Goal: Answer question/provide support: Share knowledge or assist other users

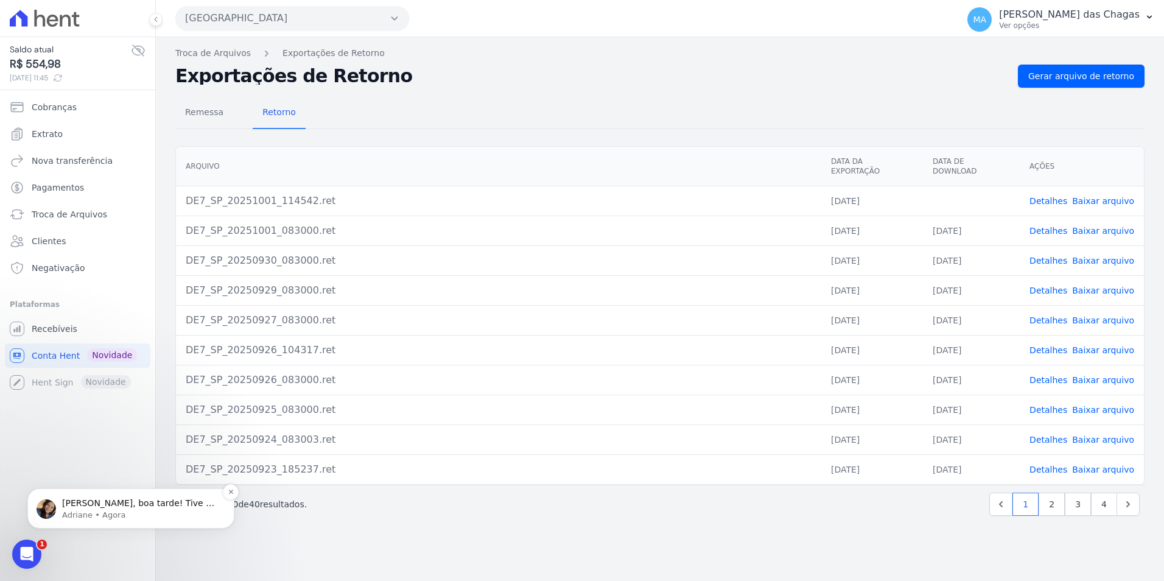
click at [109, 514] on p "Adriane • Agora" at bounding box center [140, 515] width 157 height 11
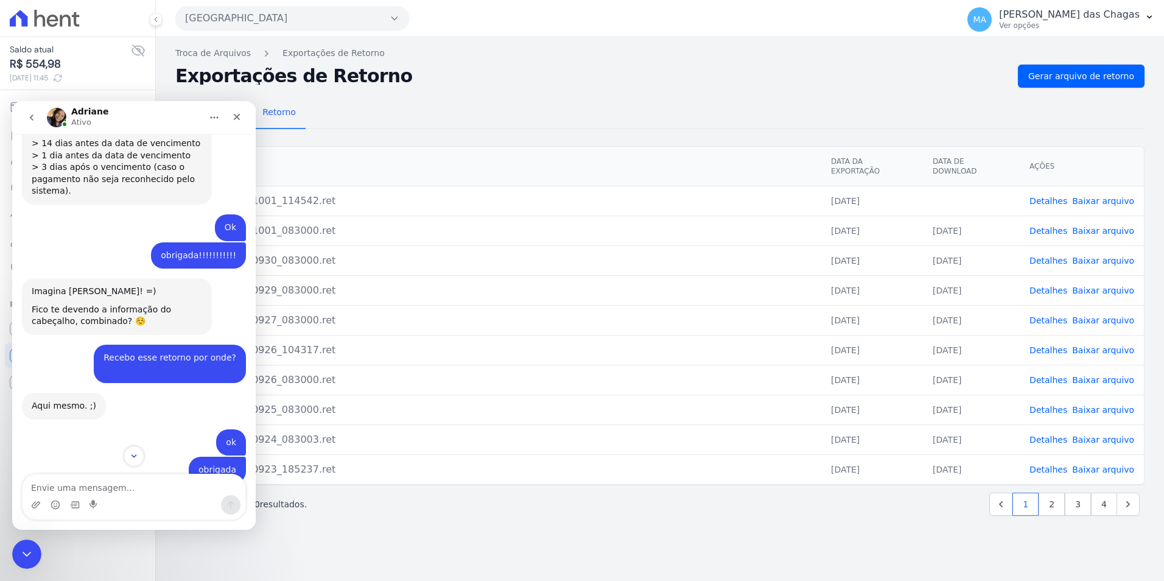
scroll to position [1255, 0]
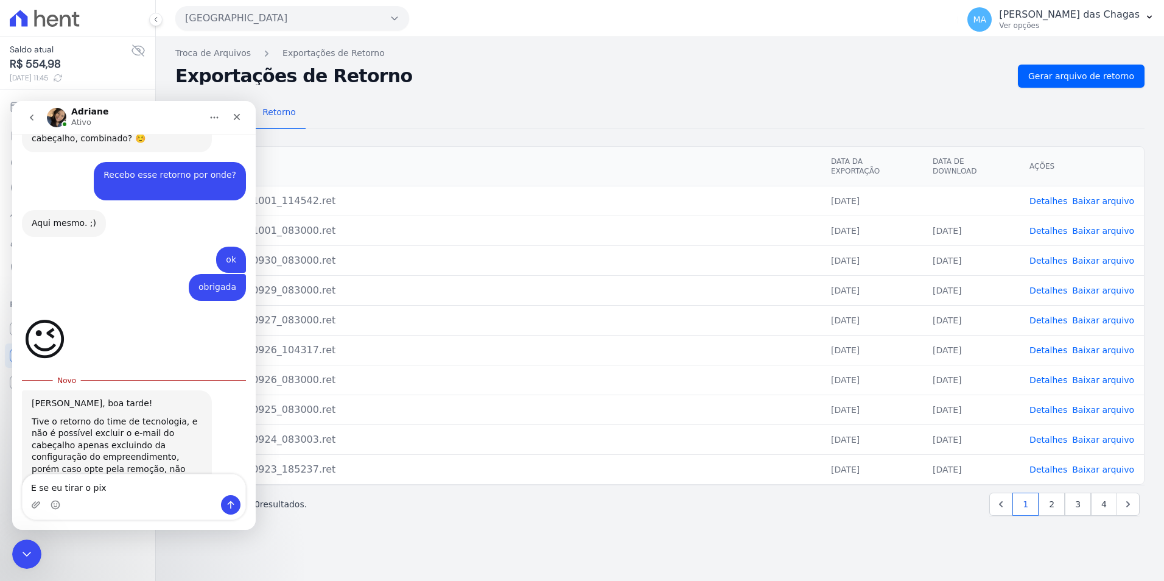
type textarea "E se eu tirar o pix?"
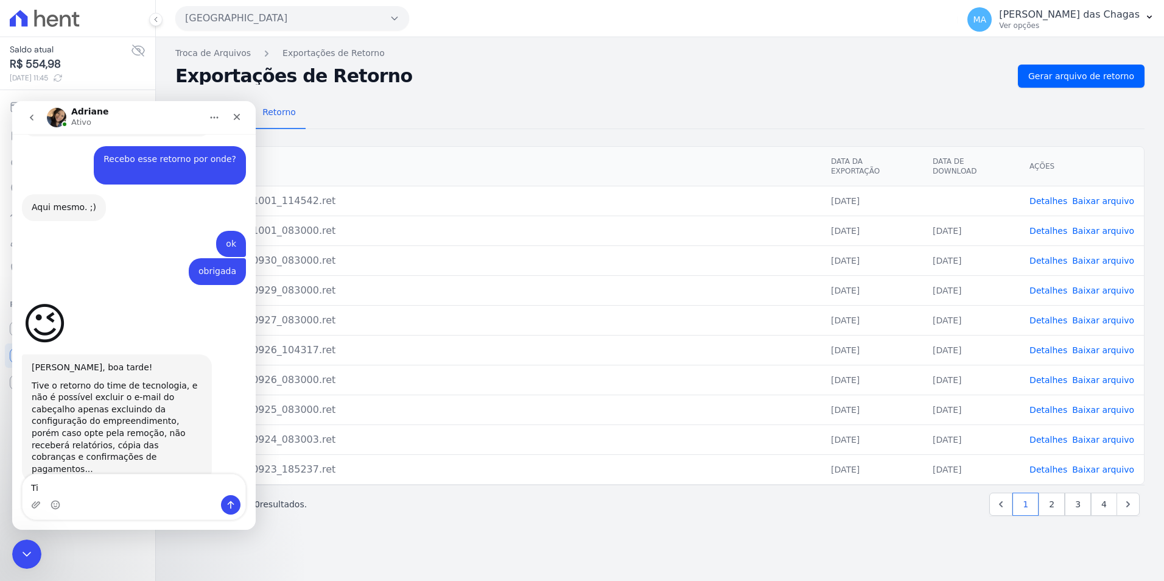
type textarea "T"
type textarea "Essa parte de piz"
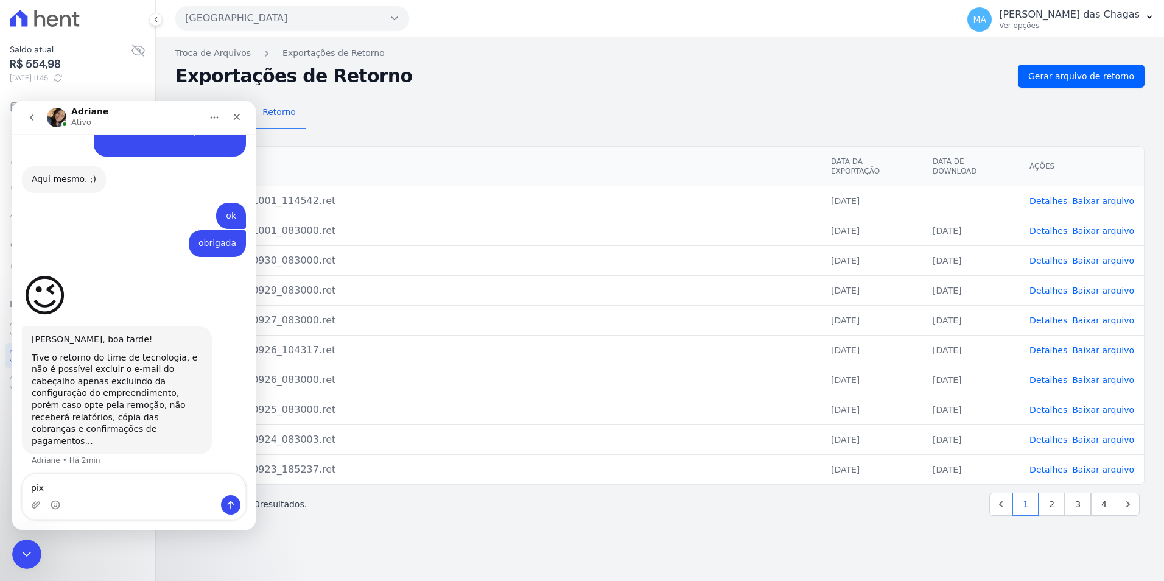
type textarea "pix*"
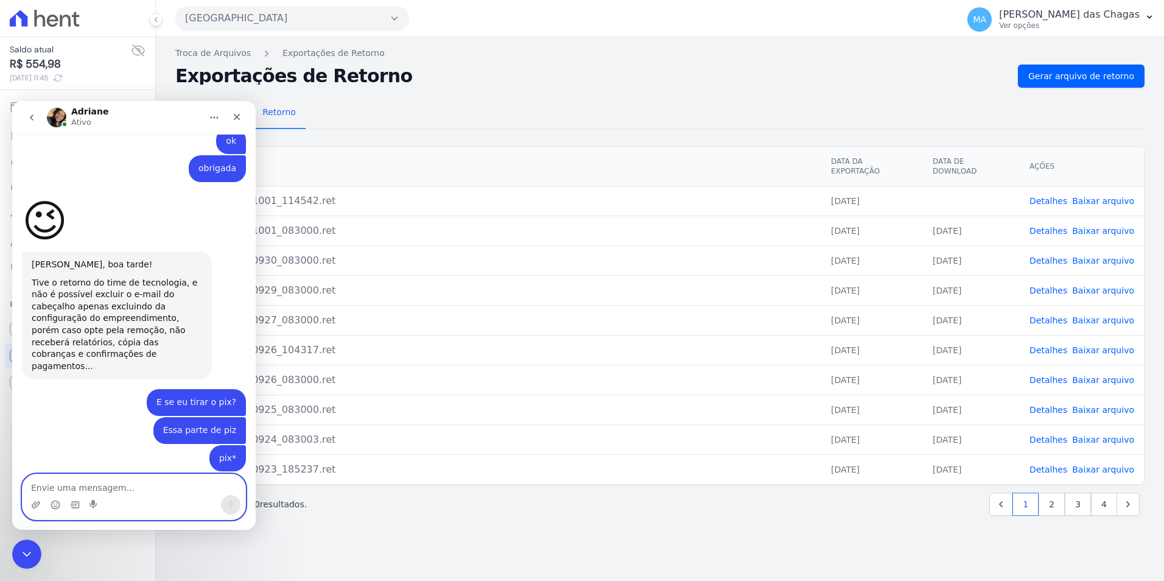
scroll to position [1387, 0]
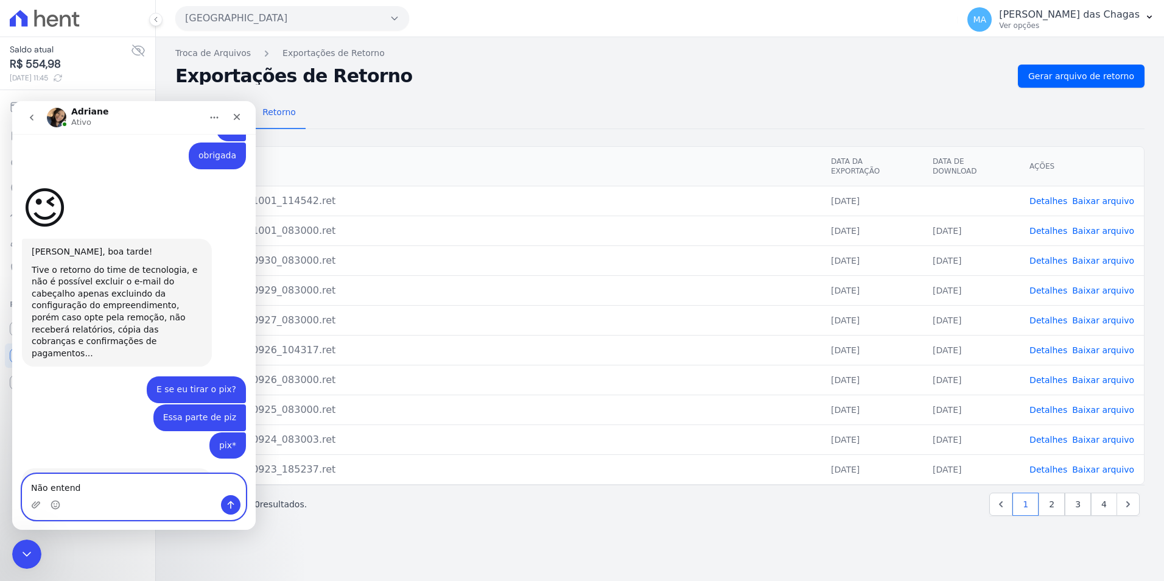
type textarea "Não entendi"
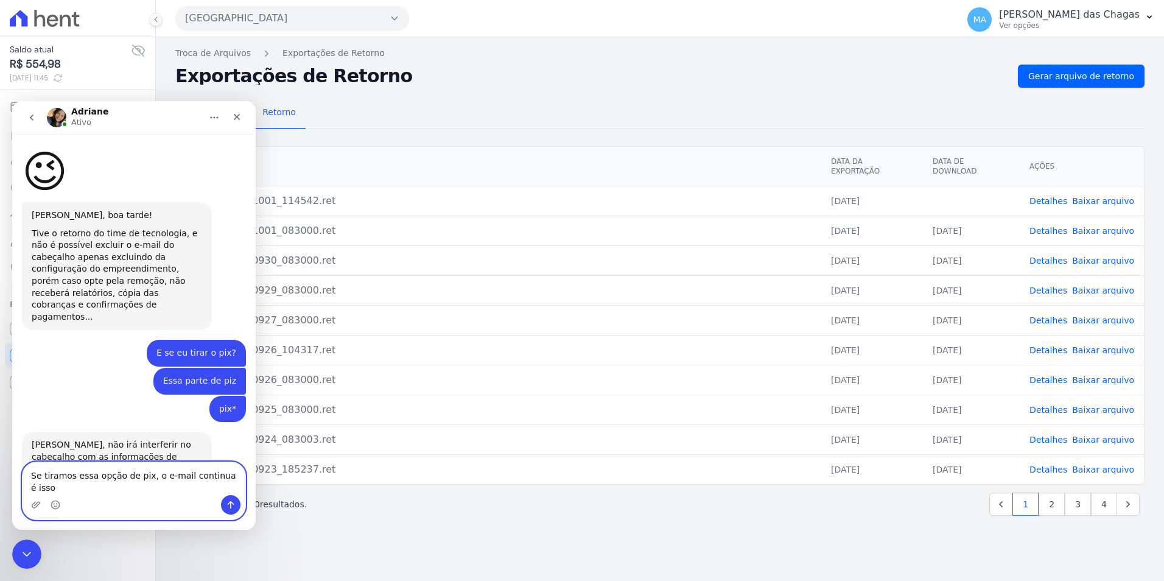
type textarea "Se tiramos essa opção de pix, o e-mail continua é isso?"
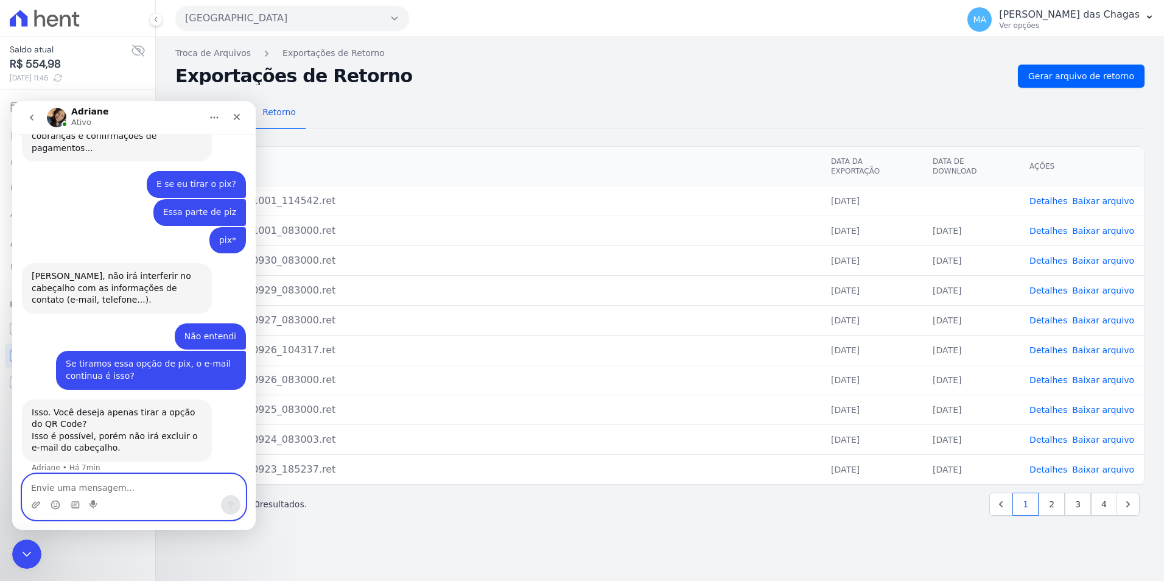
scroll to position [1599, 0]
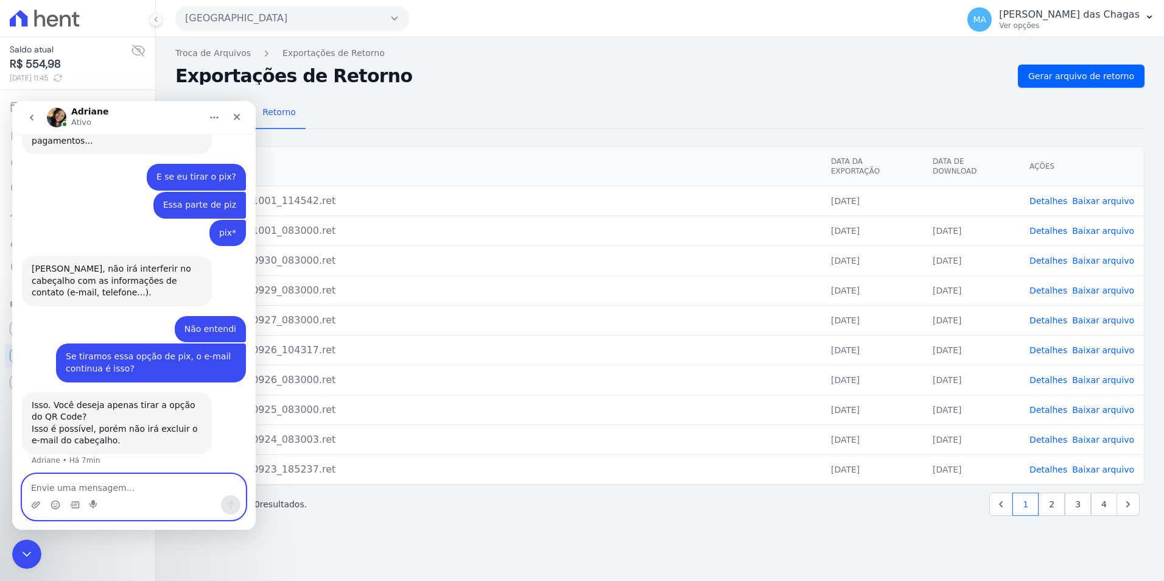
click at [122, 486] on textarea "Envie uma mensagem..." at bounding box center [134, 484] width 223 height 21
paste textarea "[EMAIL_ADDRESS][DATE][DOMAIN_NAME]"
type textarea "Então troca por este e-mail então por gentileza: sac@dc4.com.br"
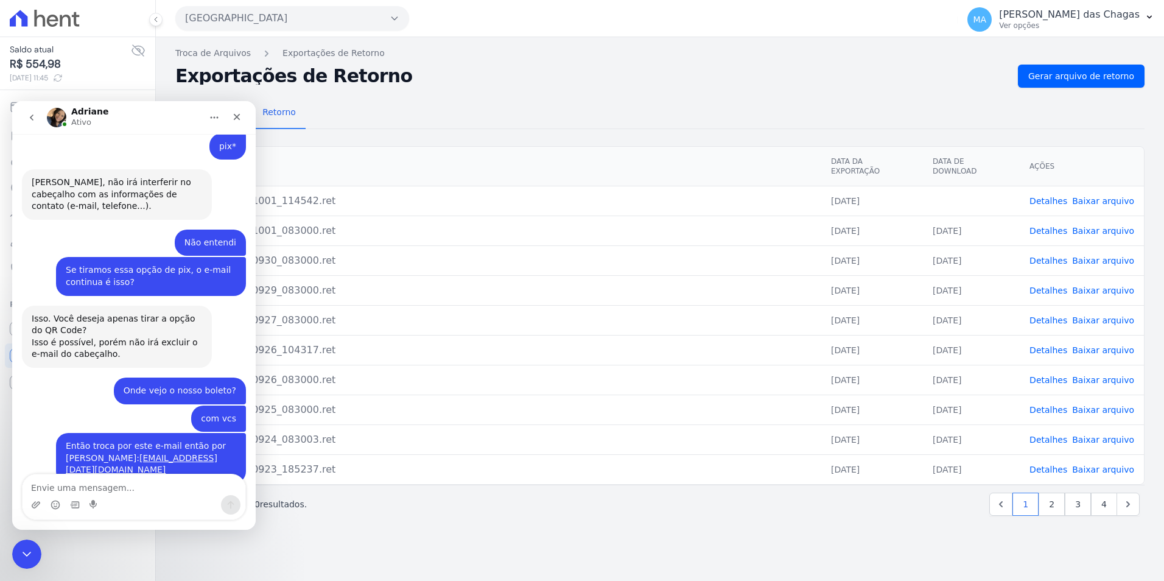
scroll to position [1699, 0]
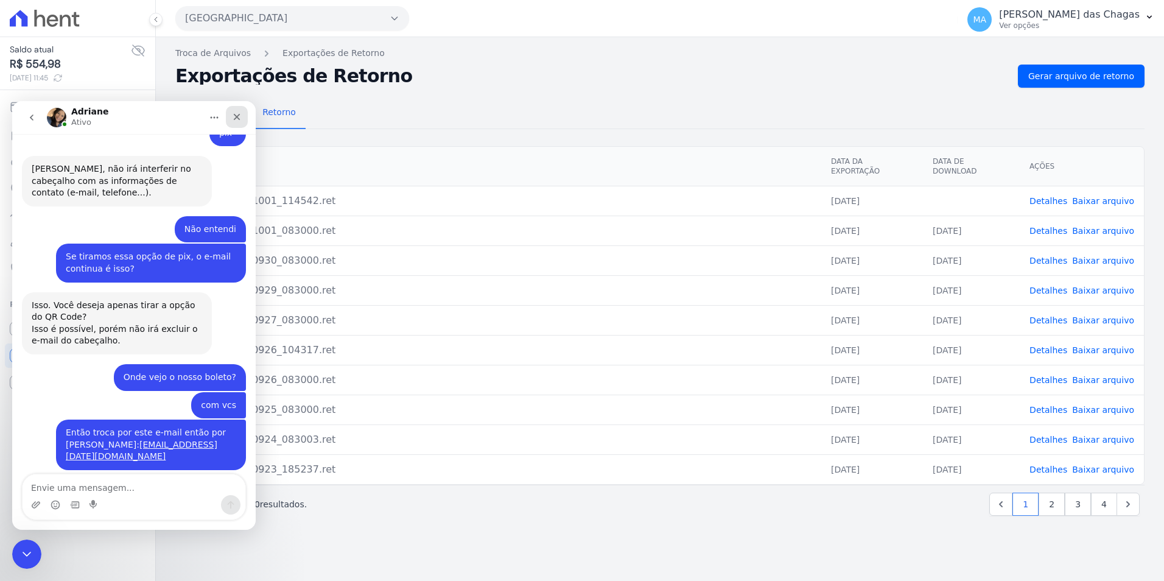
click at [229, 119] on div "Fechar" at bounding box center [237, 117] width 22 height 22
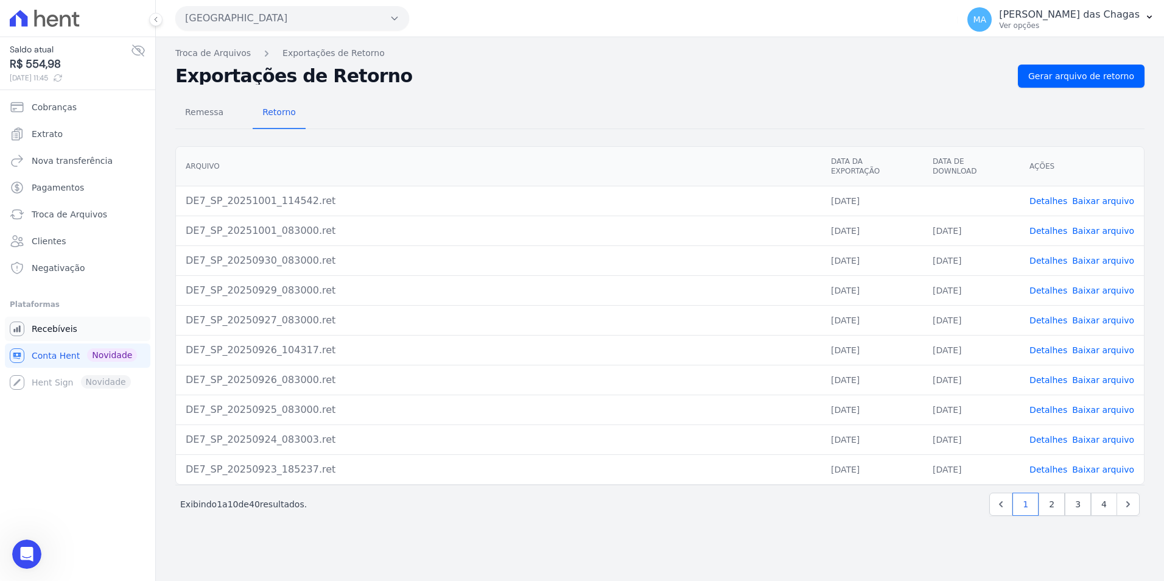
click at [60, 331] on span "Recebíveis" at bounding box center [55, 329] width 46 height 12
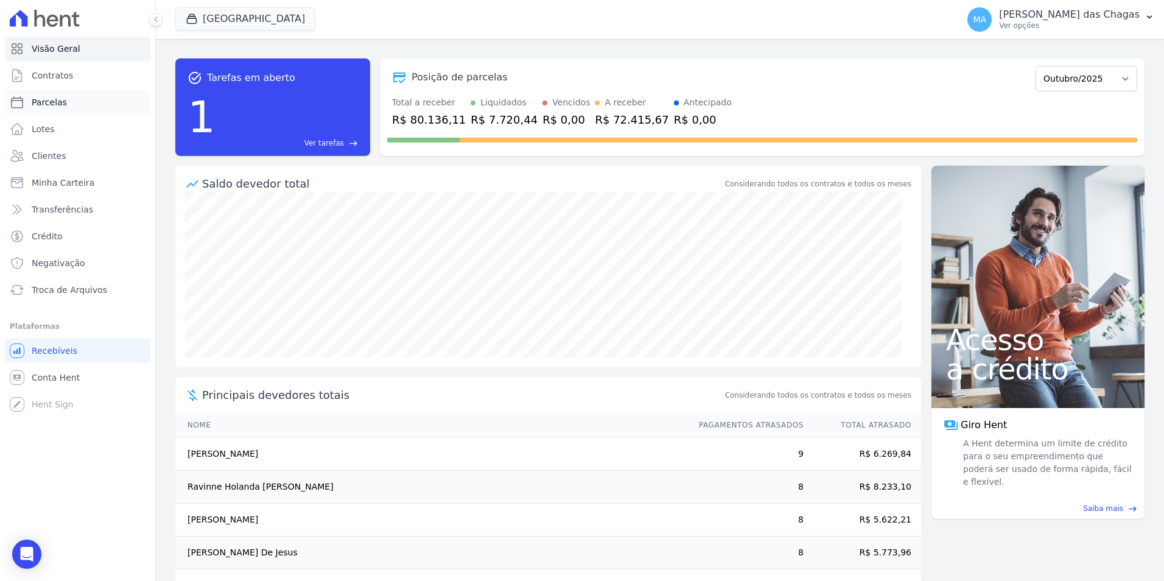
click at [47, 110] on link "Parcelas" at bounding box center [78, 102] width 146 height 24
select select
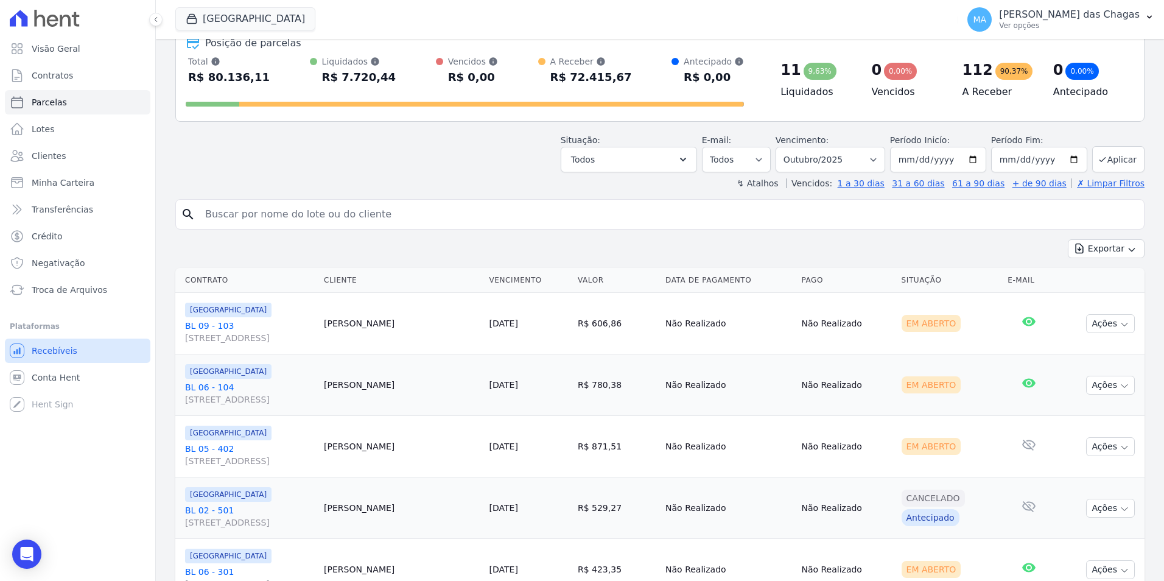
scroll to position [61, 0]
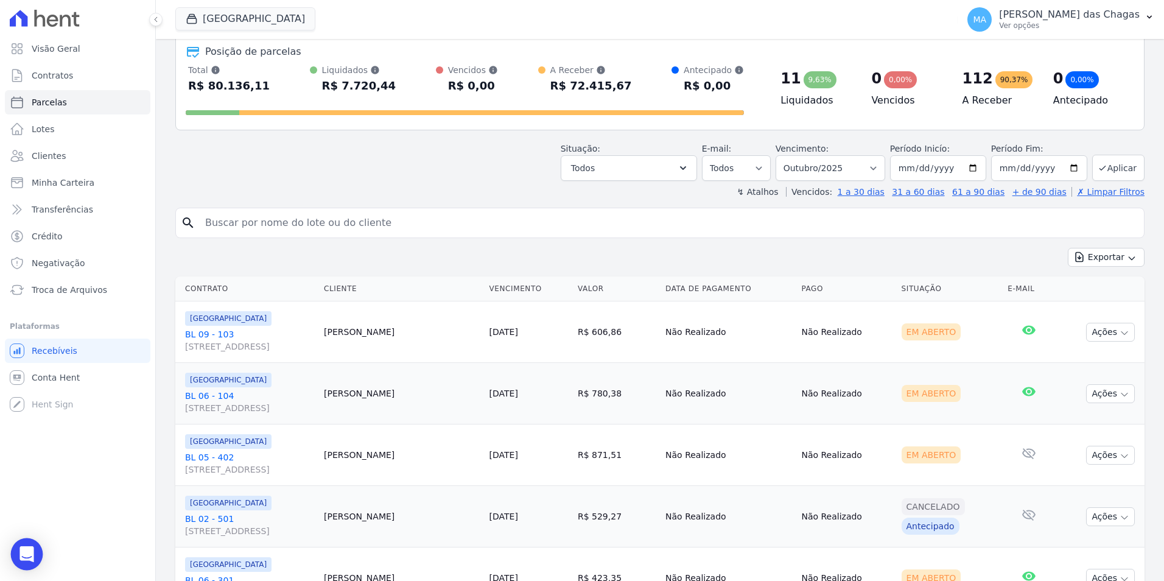
click at [19, 554] on div "Open Intercom Messenger" at bounding box center [27, 554] width 32 height 32
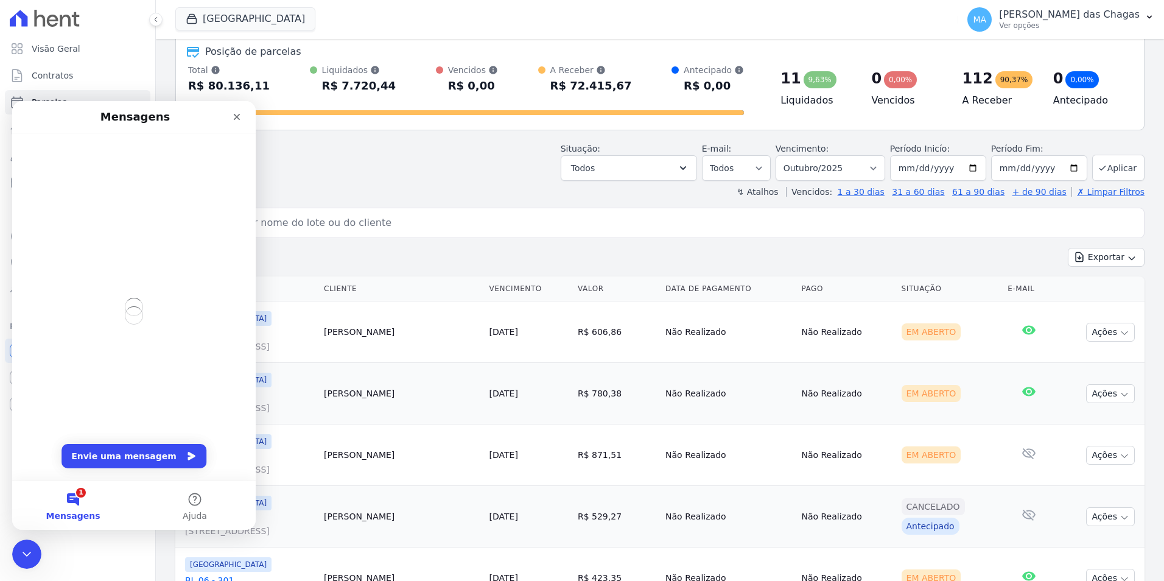
scroll to position [0, 0]
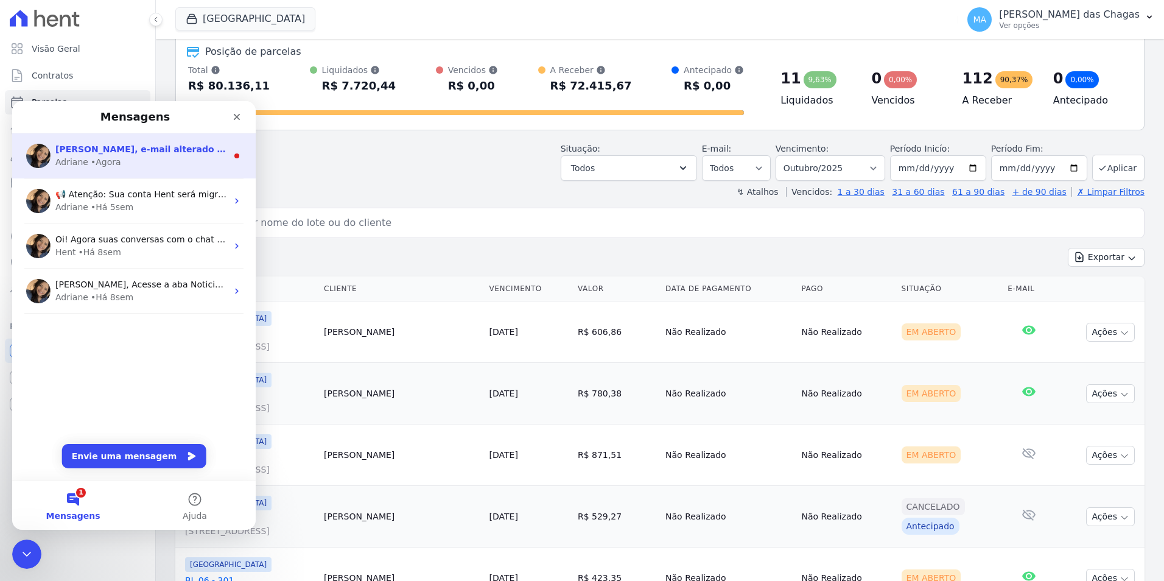
click at [132, 165] on div "Adriane • Agora" at bounding box center [141, 162] width 172 height 13
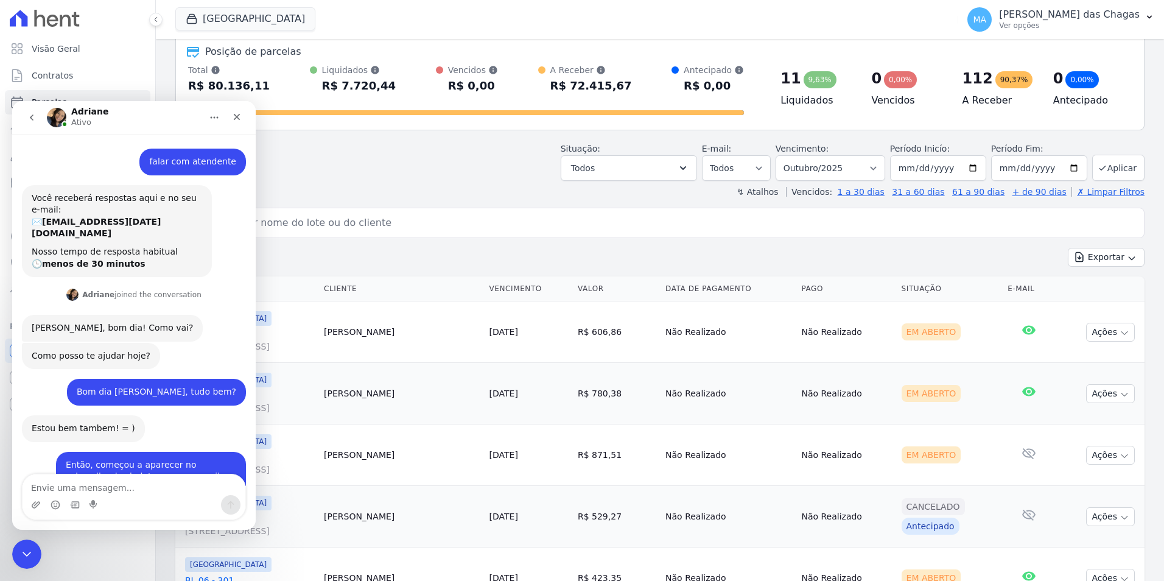
scroll to position [2, 0]
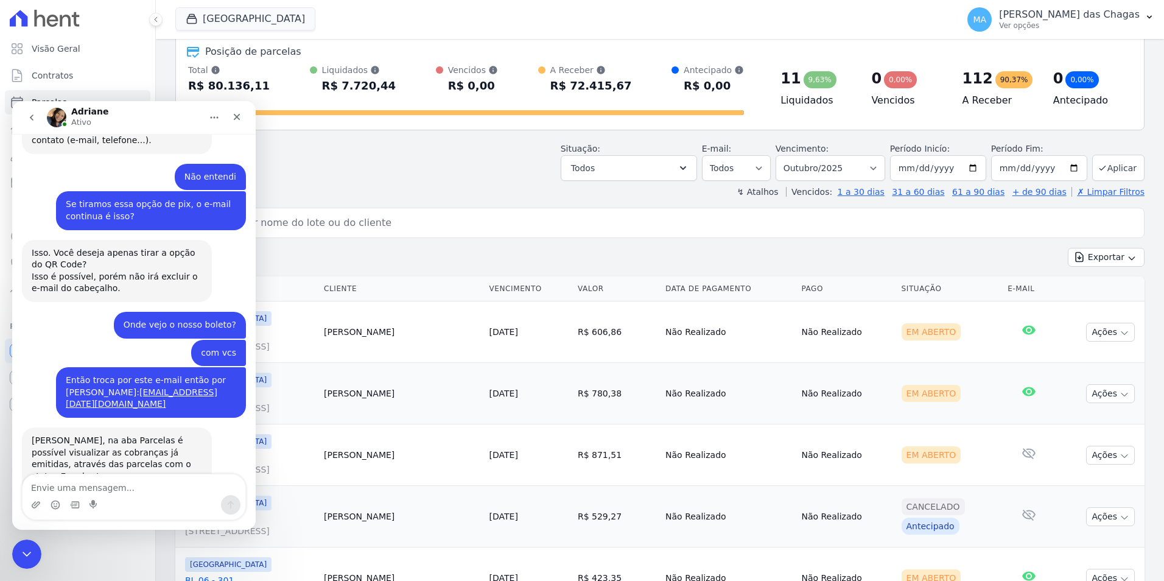
click at [158, 487] on textarea "Envie uma mensagem..." at bounding box center [134, 484] width 223 height 21
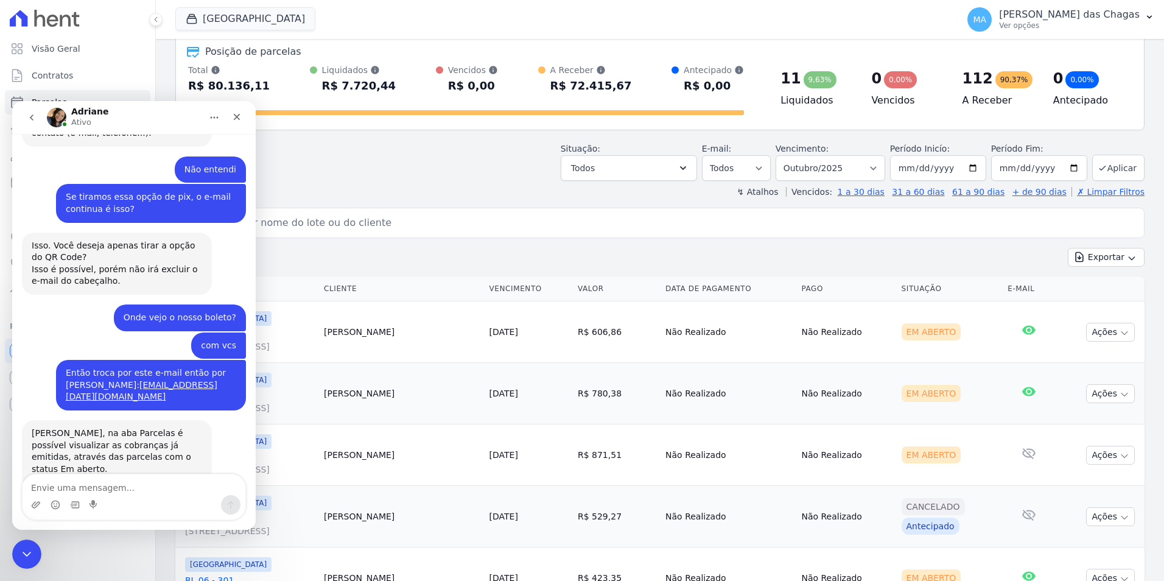
click at [158, 487] on textarea "Envie uma mensagem..." at bounding box center [134, 484] width 223 height 21
type textarea "OK OBRIGADA"
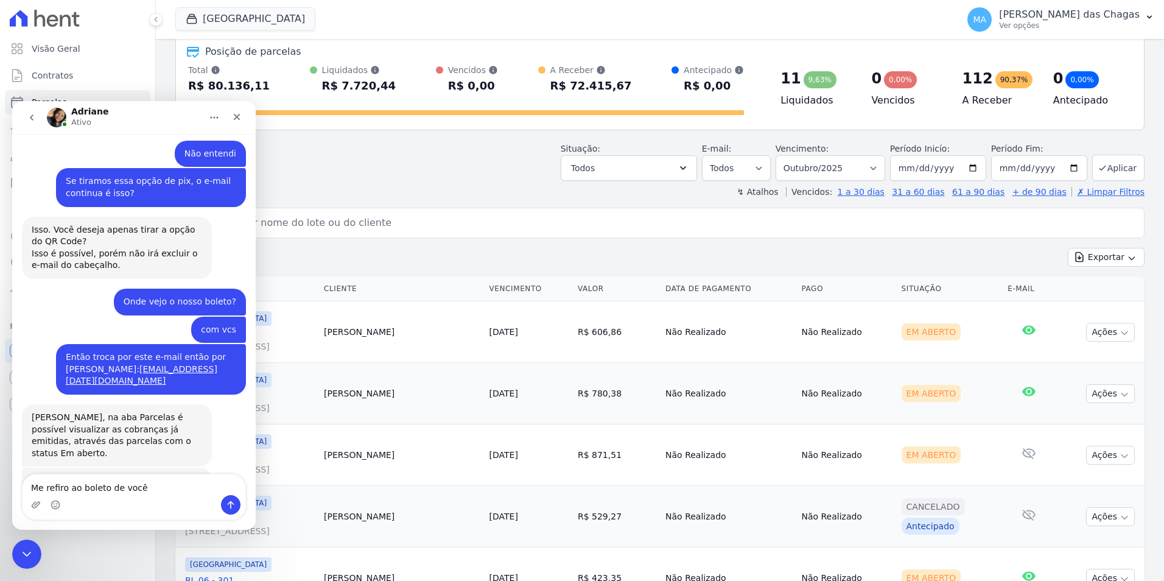
type textarea "Me refiro ao boleto de vocês"
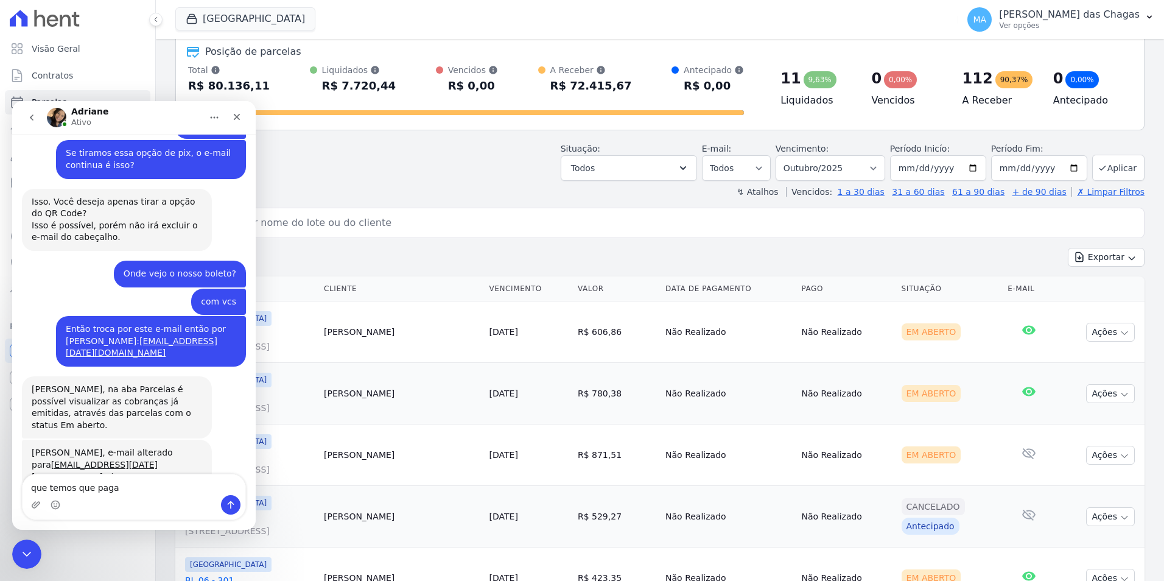
type textarea "que temos que pagar"
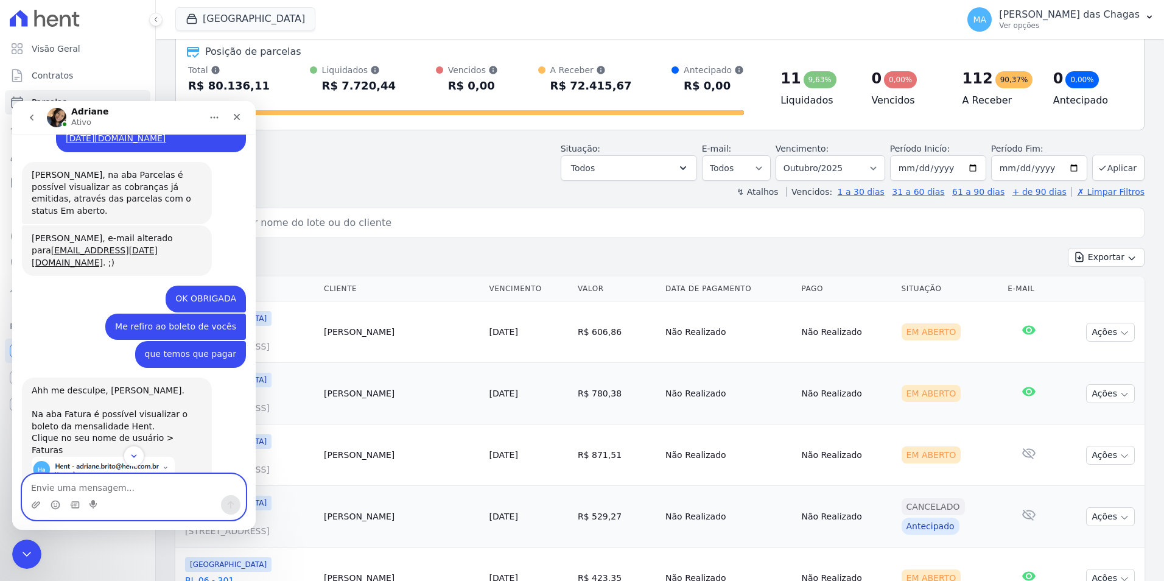
scroll to position [2078, 0]
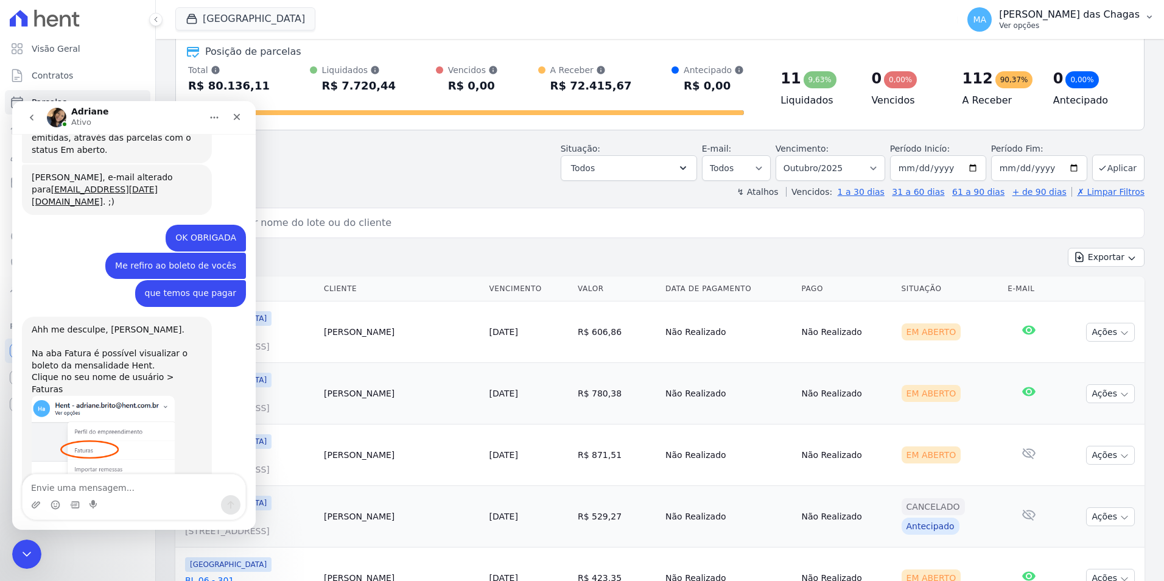
click at [992, 26] on span "MA" at bounding box center [980, 19] width 24 height 24
click at [1035, 77] on link "Faturas" at bounding box center [1086, 80] width 156 height 22
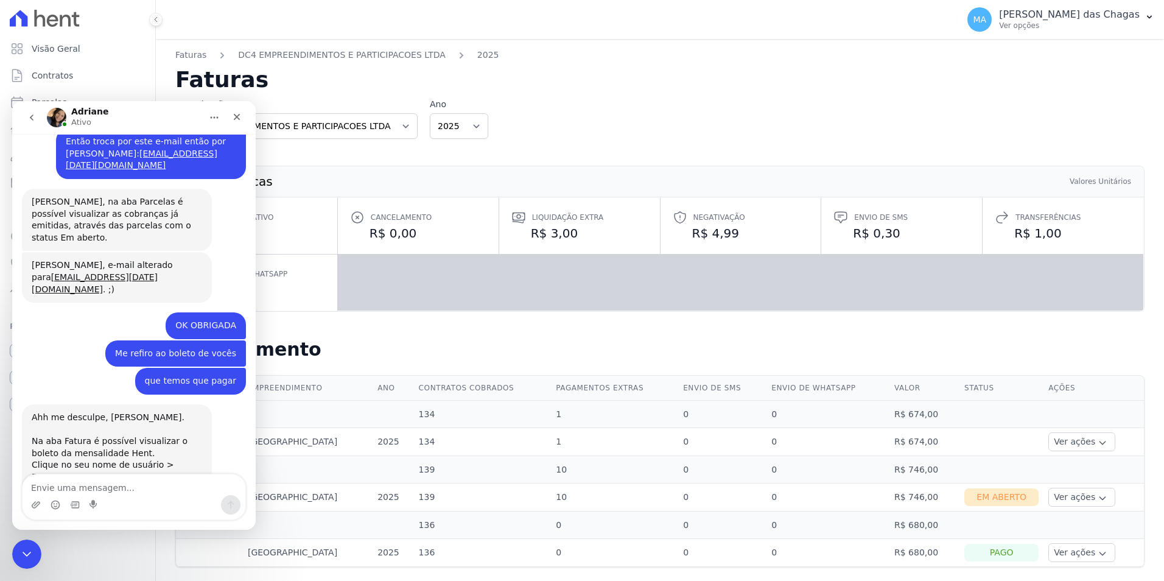
scroll to position [2078, 0]
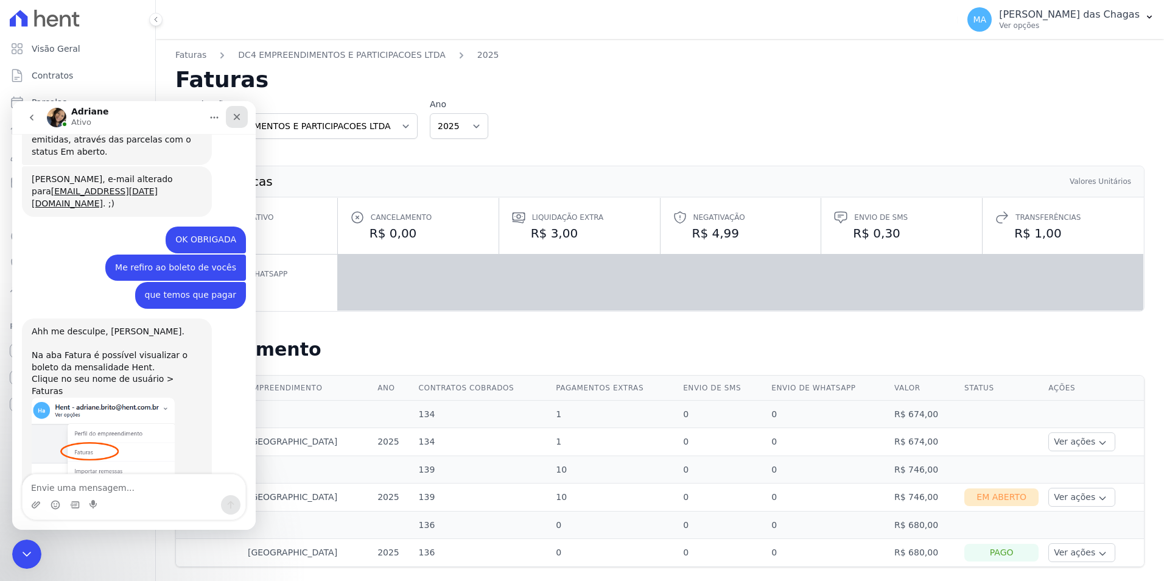
click at [239, 118] on icon "Fechar" at bounding box center [237, 117] width 10 height 10
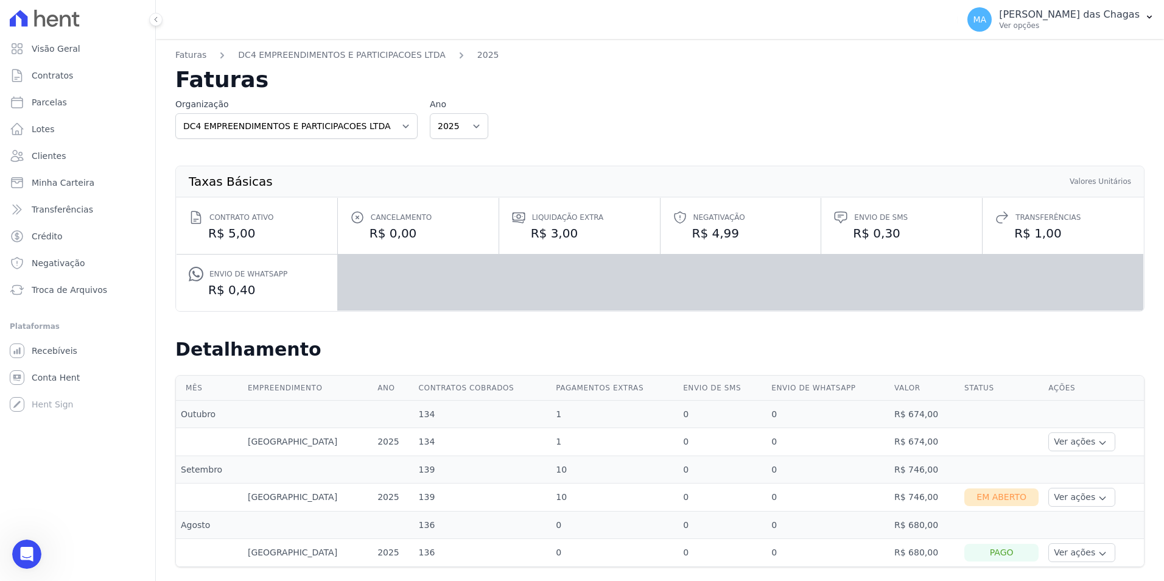
scroll to position [10, 0]
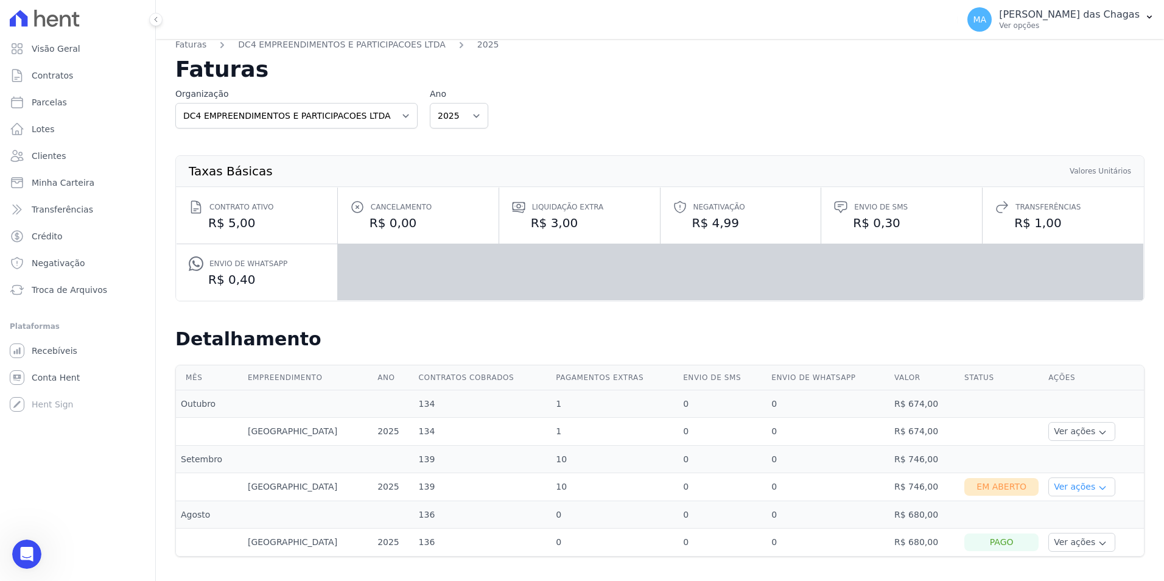
click at [1066, 482] on button "Ver ações" at bounding box center [1082, 486] width 67 height 19
click at [1078, 521] on link "Ver boleto" at bounding box center [1099, 520] width 90 height 13
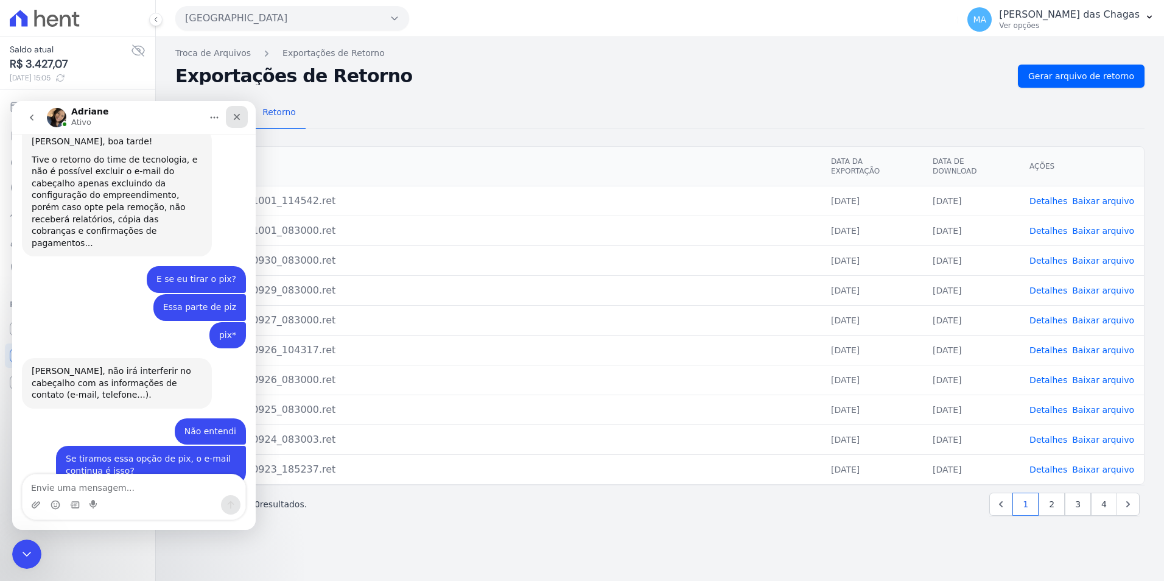
scroll to position [1535, 0]
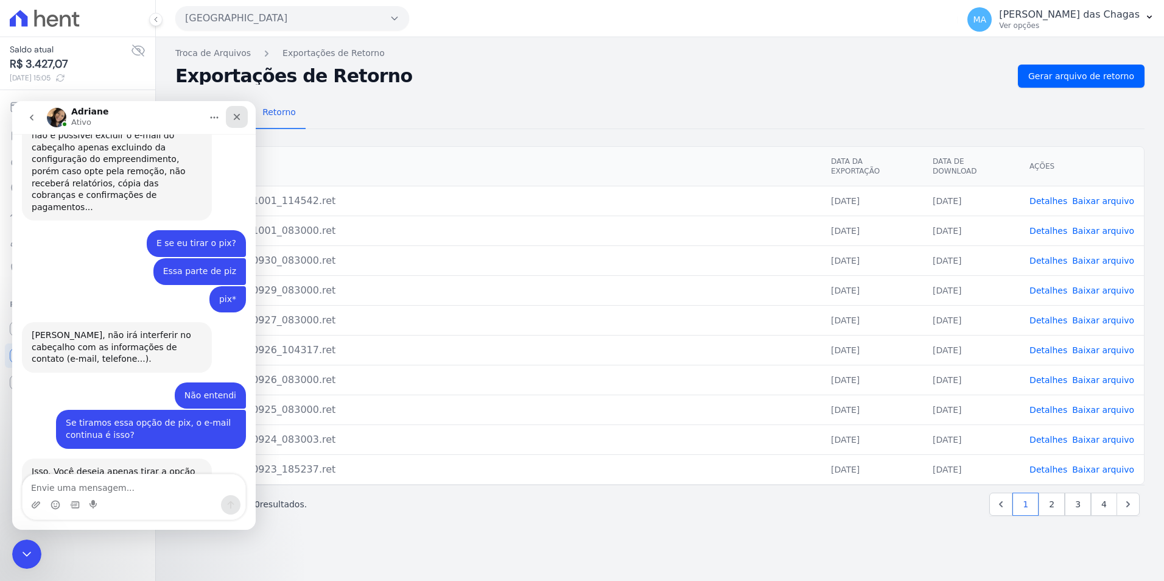
click at [231, 121] on div "Fechar" at bounding box center [237, 117] width 22 height 22
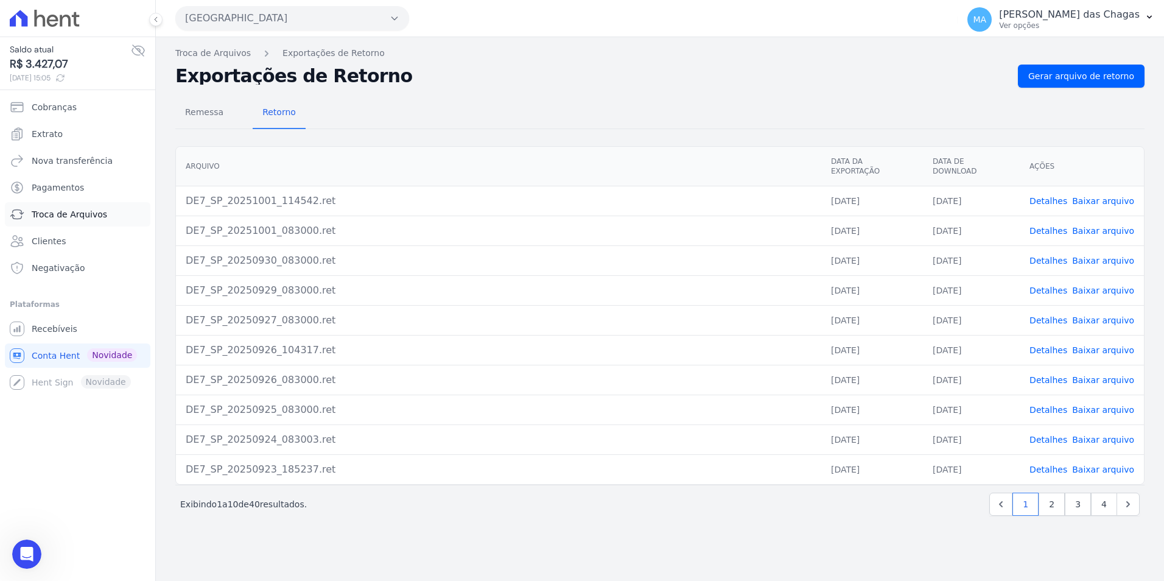
click at [61, 214] on span "Troca de Arquivos" at bounding box center [70, 214] width 76 height 12
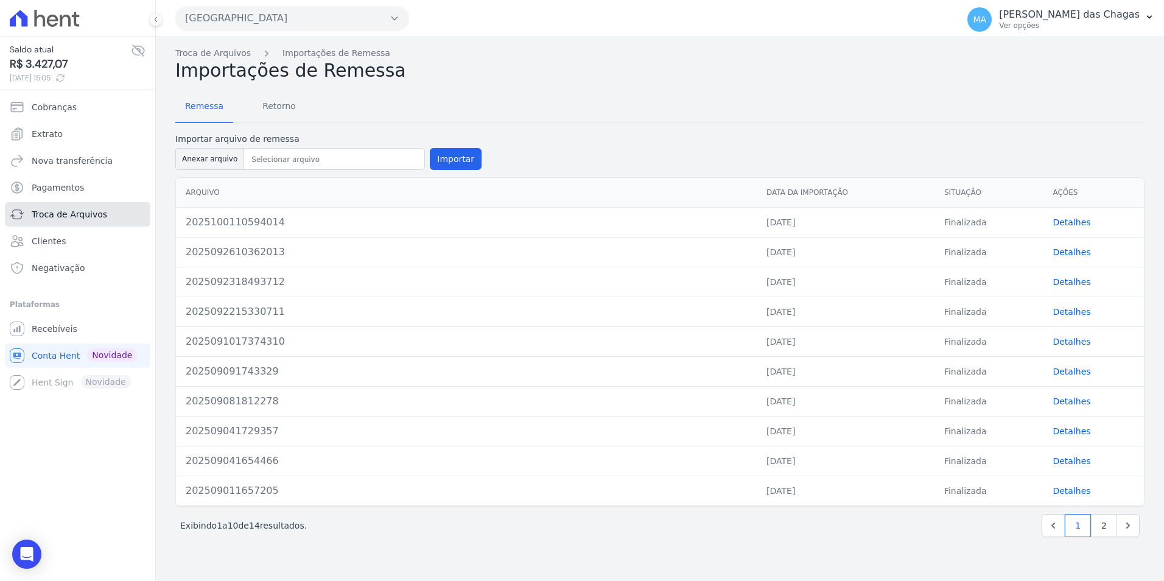
click at [73, 217] on span "Troca de Arquivos" at bounding box center [70, 214] width 76 height 12
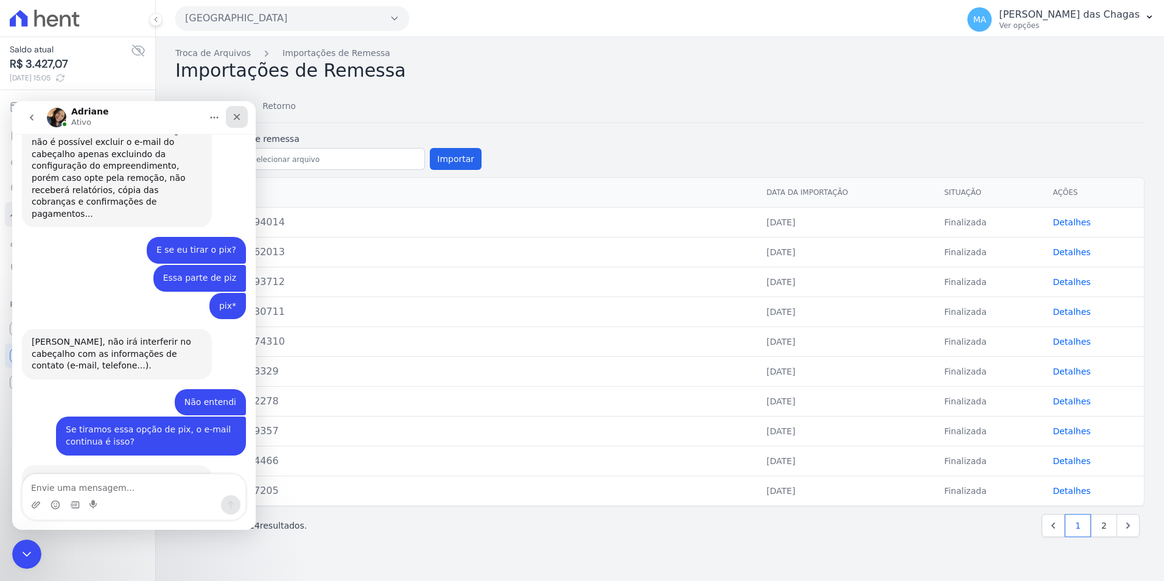
scroll to position [1535, 0]
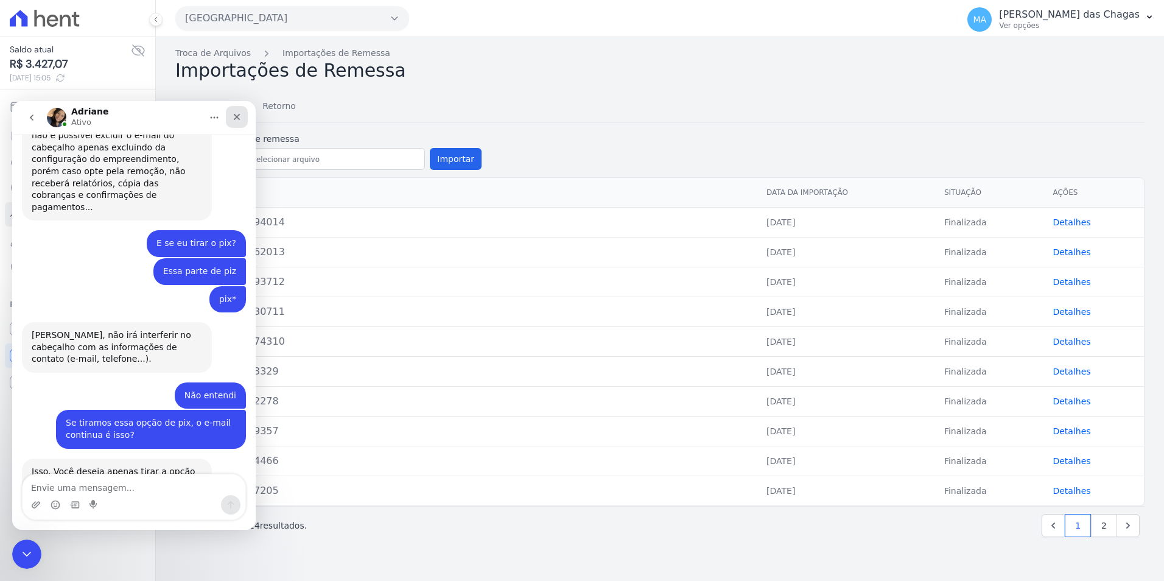
click at [237, 115] on icon "Fechar" at bounding box center [237, 117] width 10 height 10
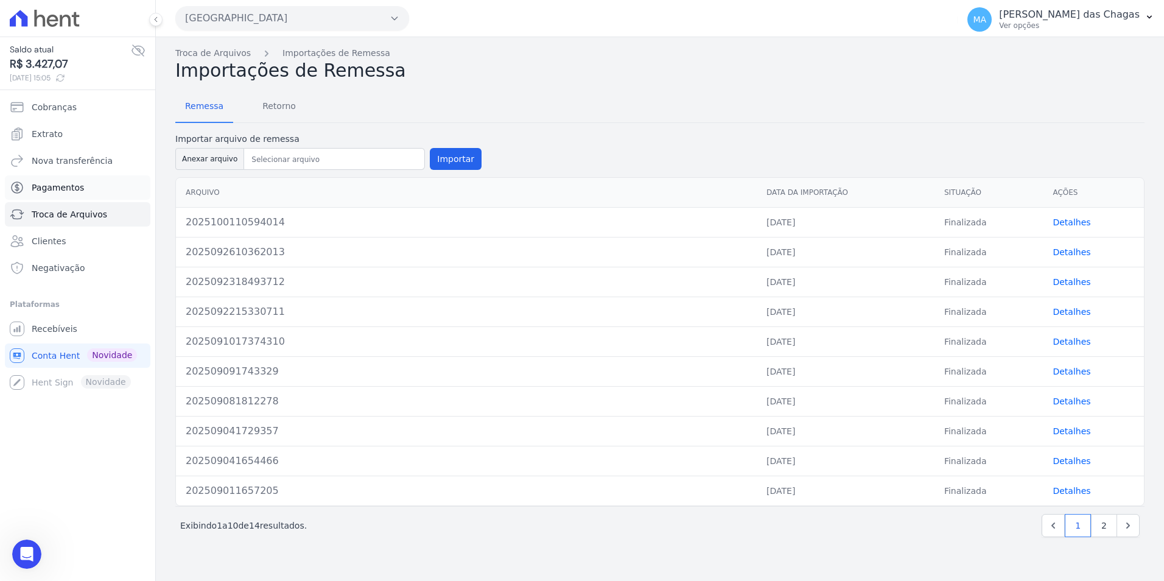
click at [75, 189] on span "Pagamentos" at bounding box center [58, 187] width 52 height 12
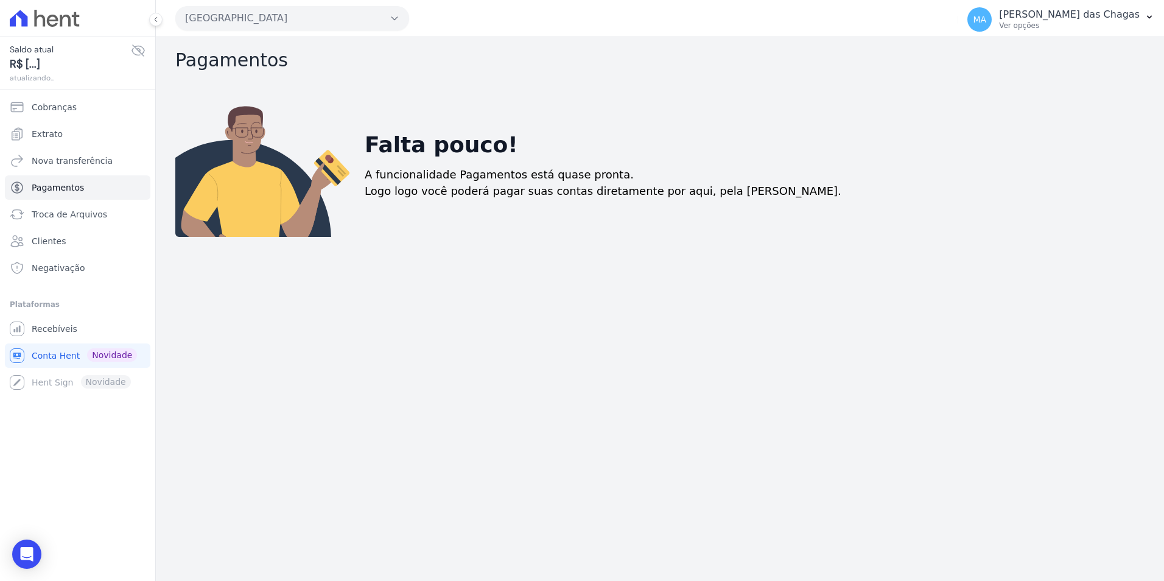
click at [74, 173] on ul "Cobranças Extrato Nova transferência Pagamentos Troca de Arquivos Clientes Nega…" at bounding box center [78, 187] width 146 height 185
click at [72, 160] on span "Nova transferência" at bounding box center [72, 161] width 81 height 12
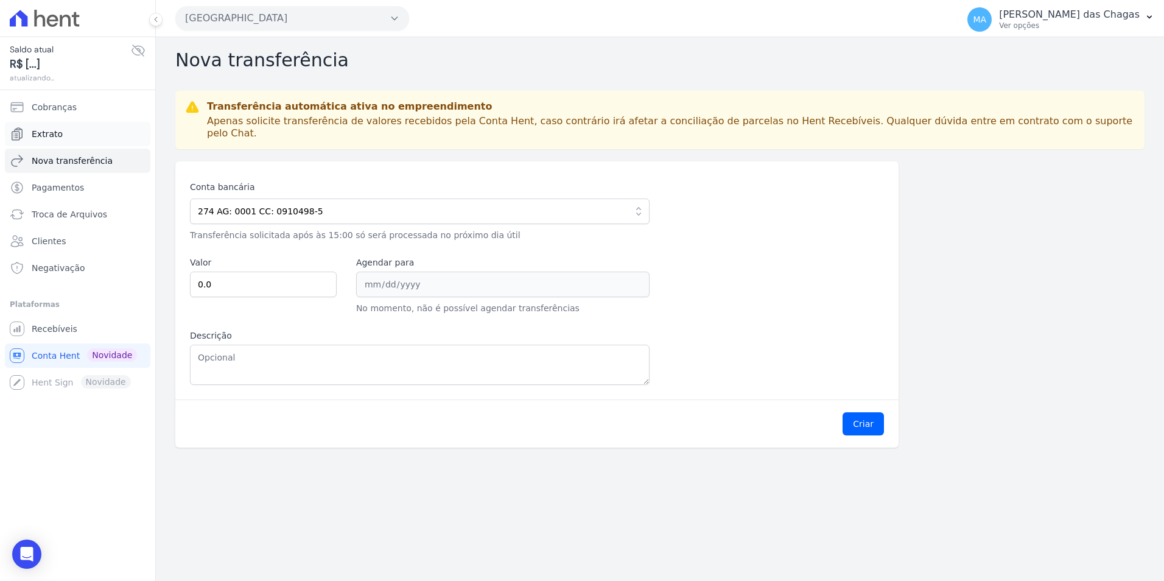
click at [67, 144] on link "Extrato" at bounding box center [78, 134] width 146 height 24
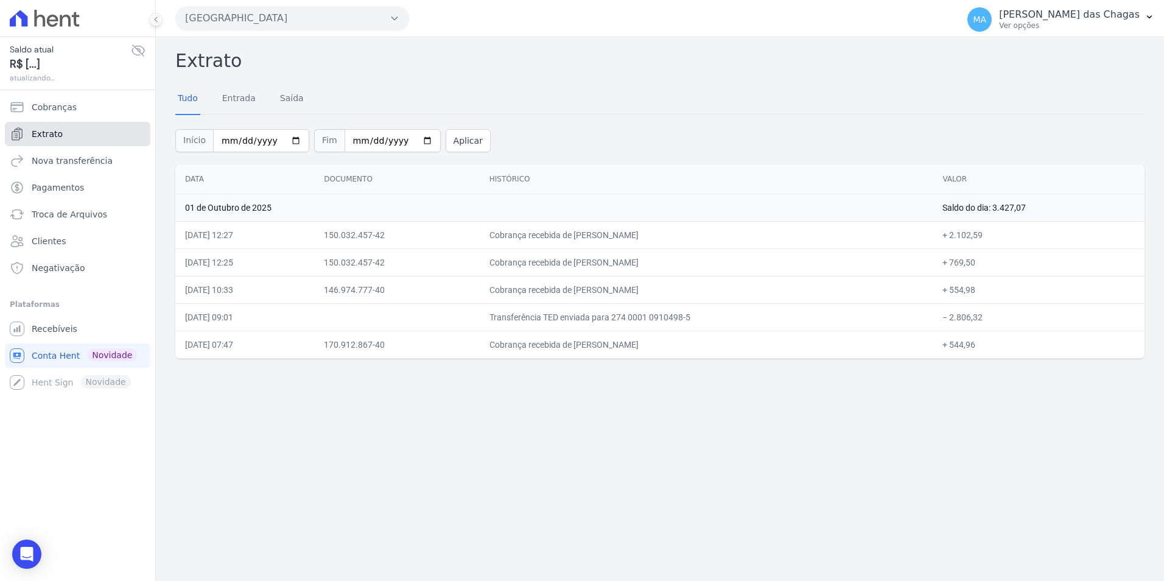
click at [61, 136] on link "Extrato" at bounding box center [78, 134] width 146 height 24
click at [63, 110] on span "Cobranças" at bounding box center [54, 107] width 45 height 12
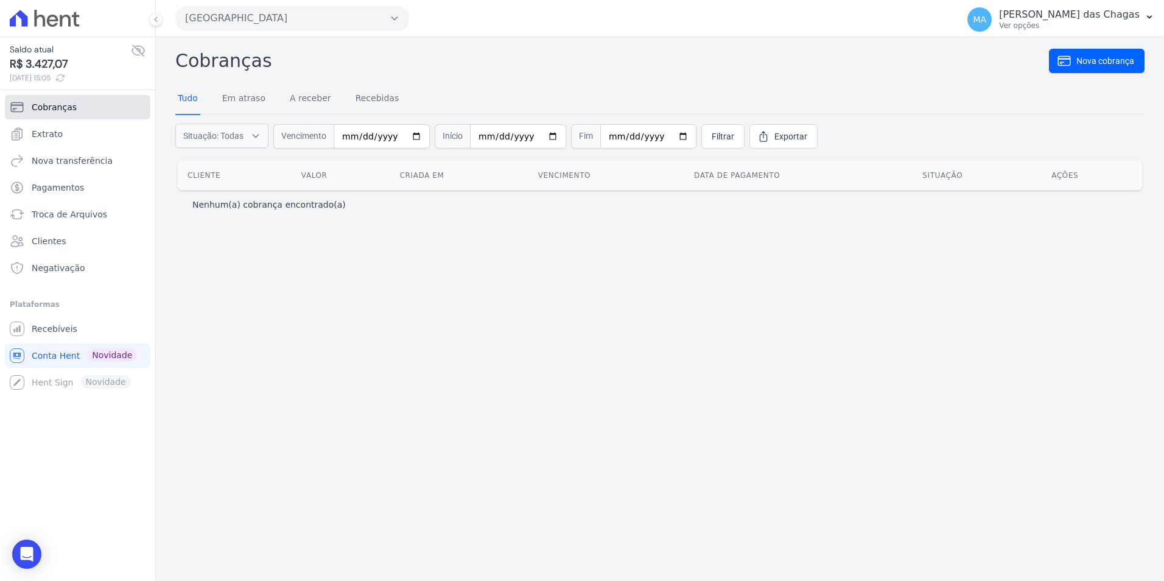
click at [63, 110] on span "Cobranças" at bounding box center [54, 107] width 45 height 12
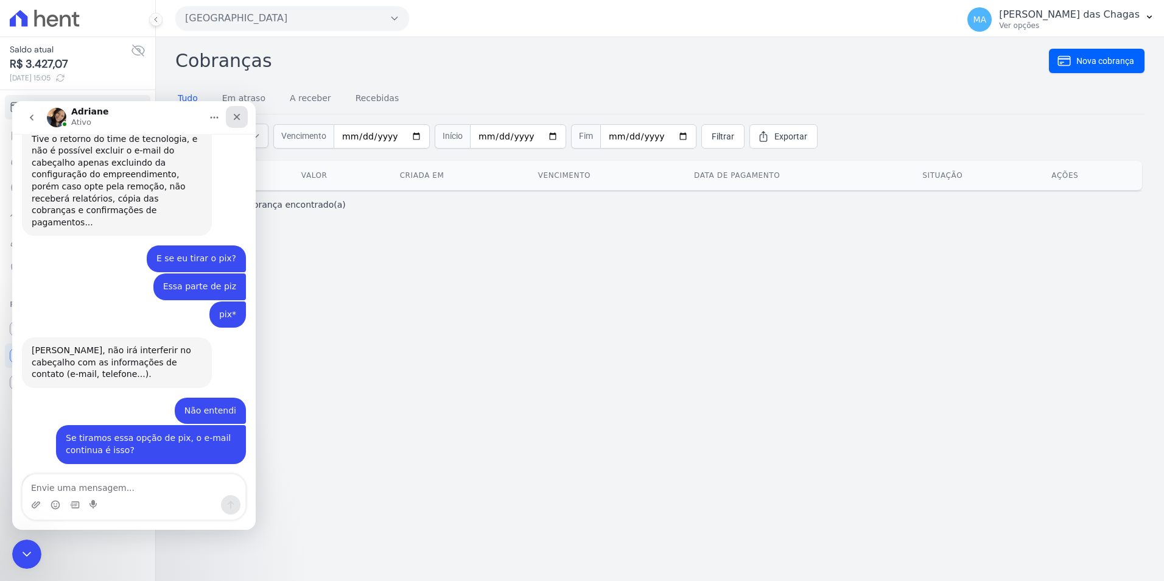
scroll to position [1535, 0]
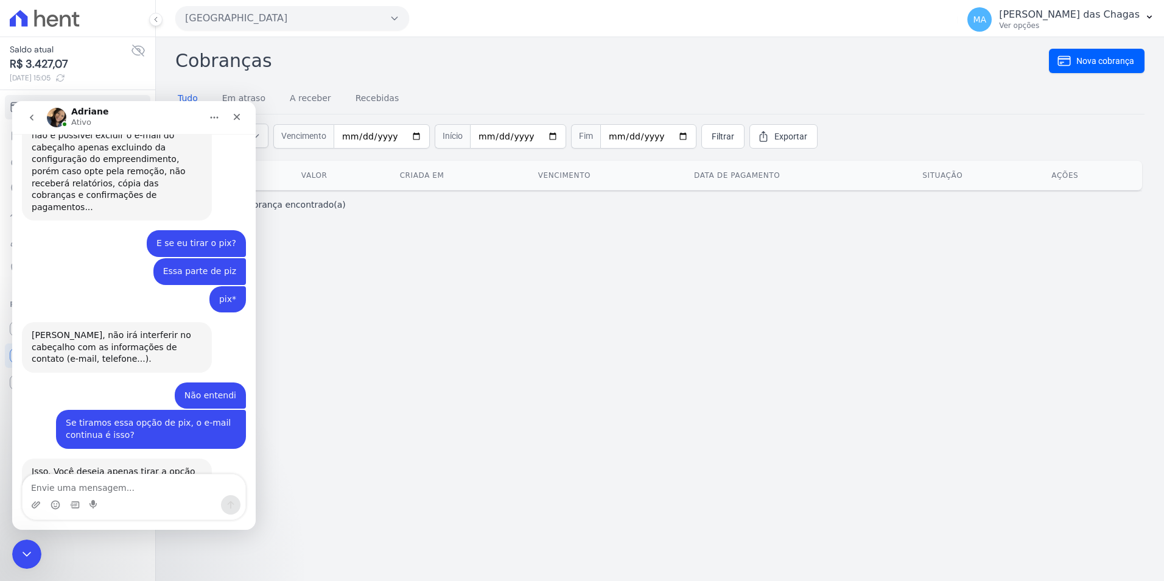
click at [138, 484] on textarea "Envie uma mensagem..." at bounding box center [134, 484] width 223 height 21
type textarea "Onde vejo o nosso boleto?"
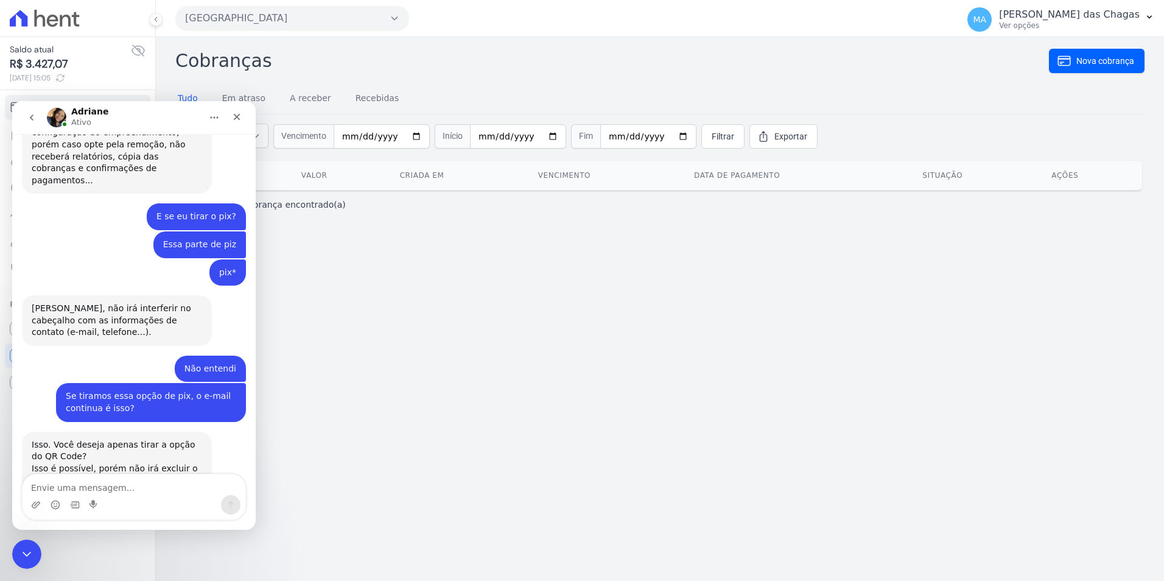
scroll to position [1571, 0]
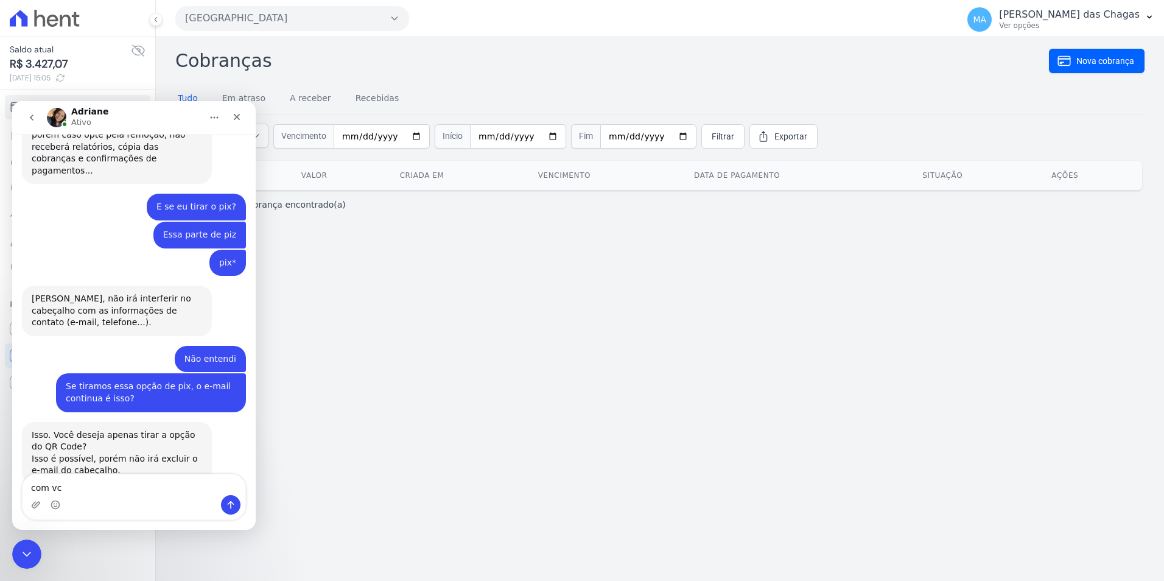
type textarea "com vcs"
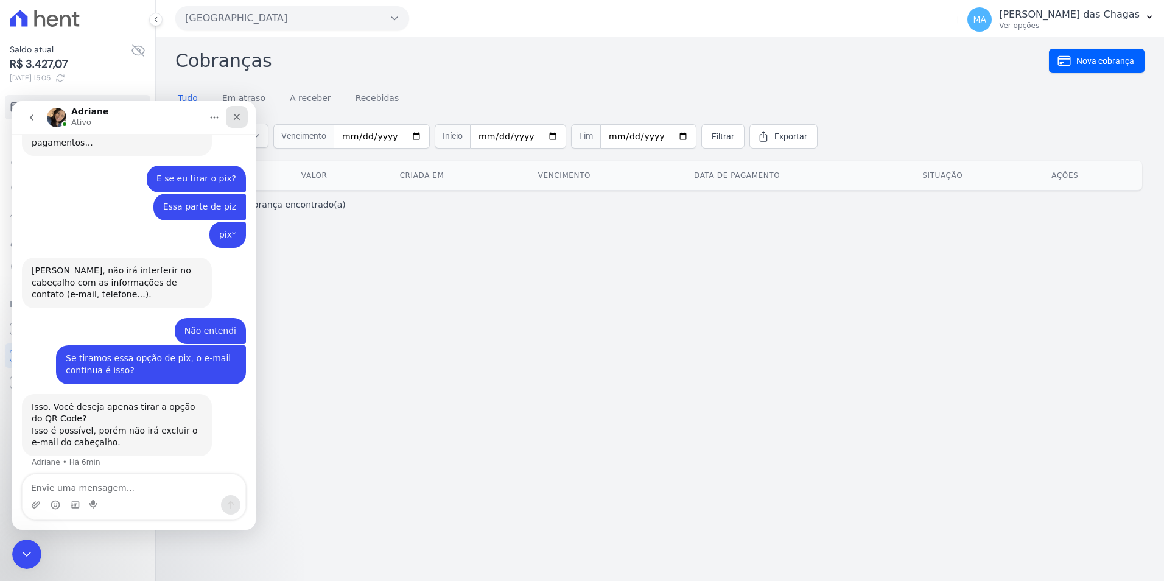
click at [241, 119] on icon "Fechar" at bounding box center [237, 117] width 10 height 10
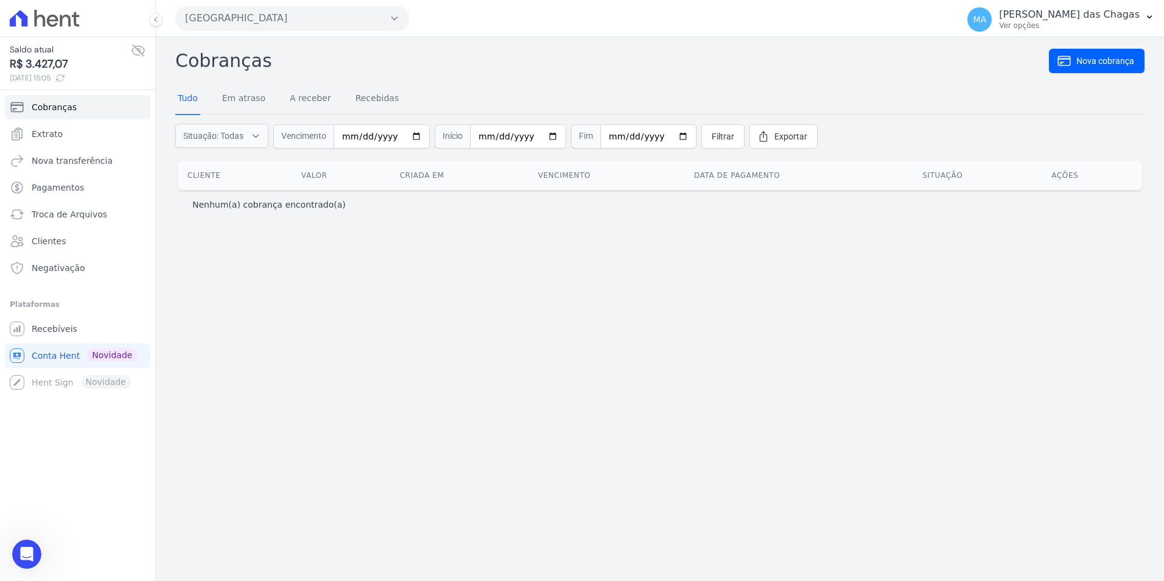
scroll to position [1639, 0]
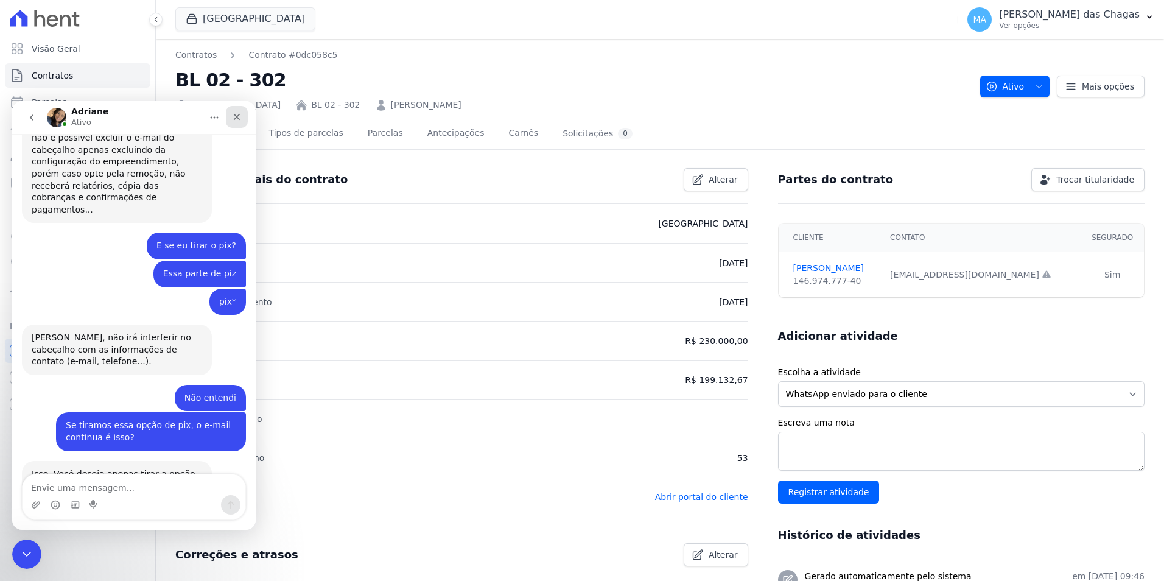
scroll to position [1535, 0]
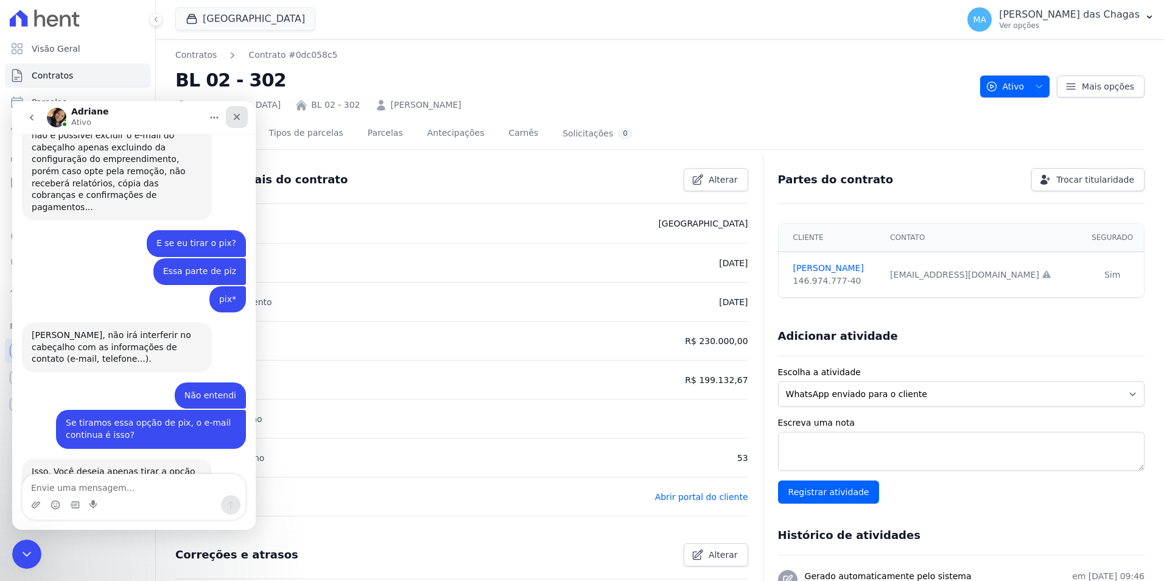
click at [234, 117] on icon "Fechar" at bounding box center [237, 117] width 10 height 10
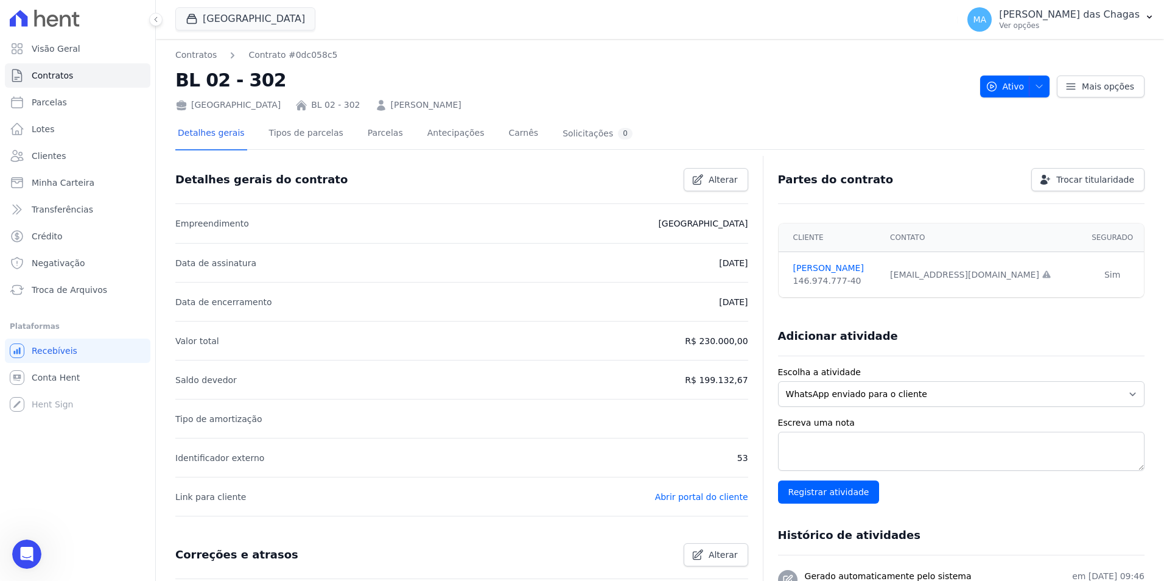
scroll to position [1599, 0]
click at [27, 538] on html at bounding box center [24, 552] width 29 height 29
click at [35, 547] on div "Abertura do Messenger da Intercom" at bounding box center [25, 552] width 40 height 40
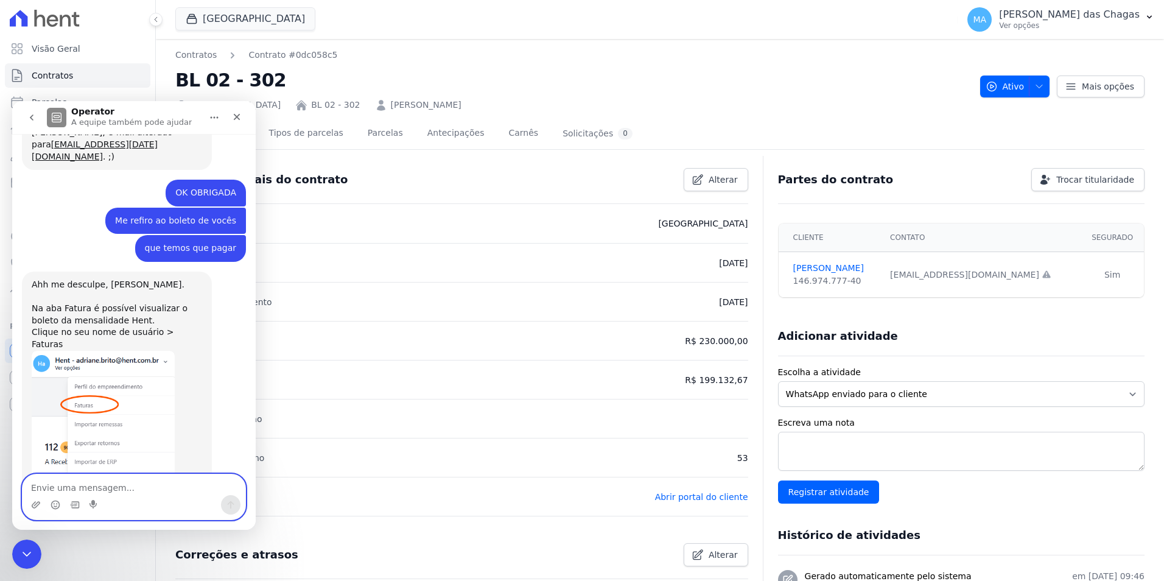
scroll to position [2078, 0]
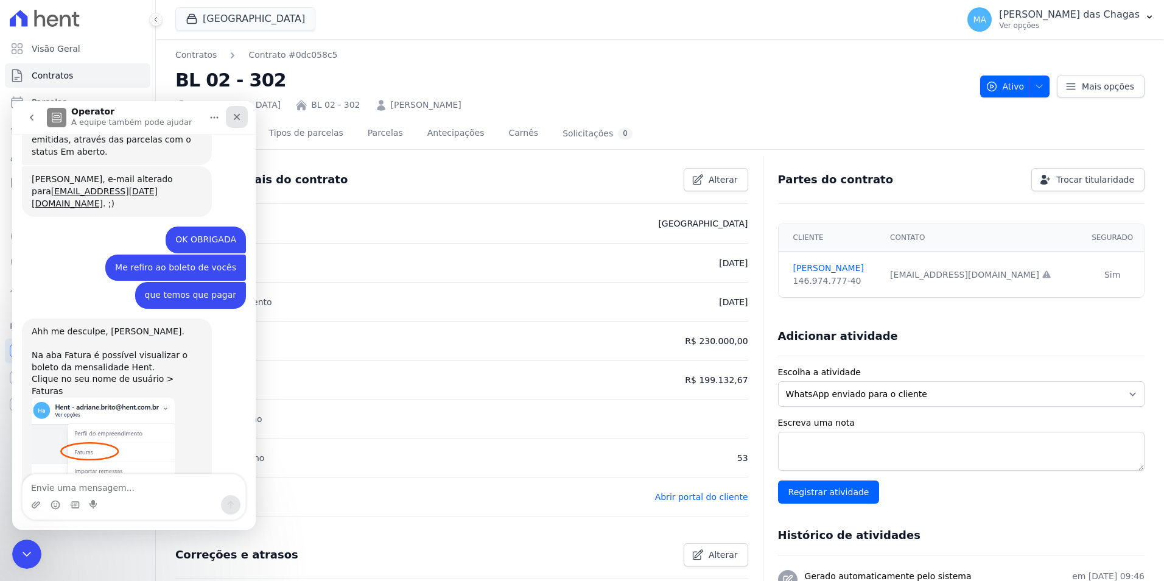
click at [242, 120] on div "Fechar" at bounding box center [237, 117] width 22 height 22
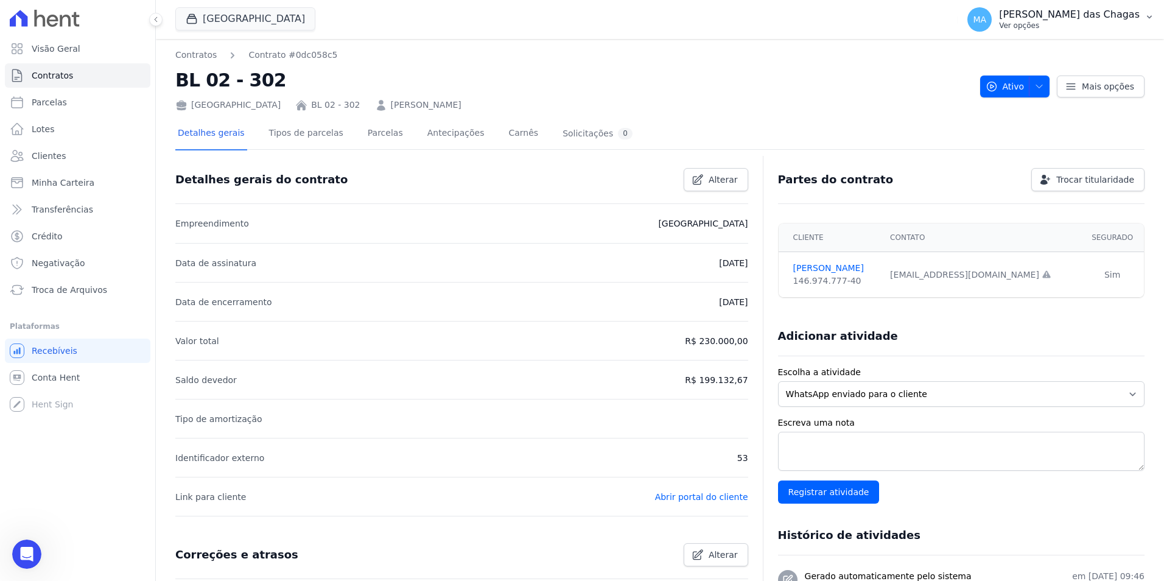
click at [1075, 23] on p "Ver opções" at bounding box center [1069, 26] width 141 height 10
click at [1030, 74] on link "Faturas" at bounding box center [1086, 80] width 156 height 22
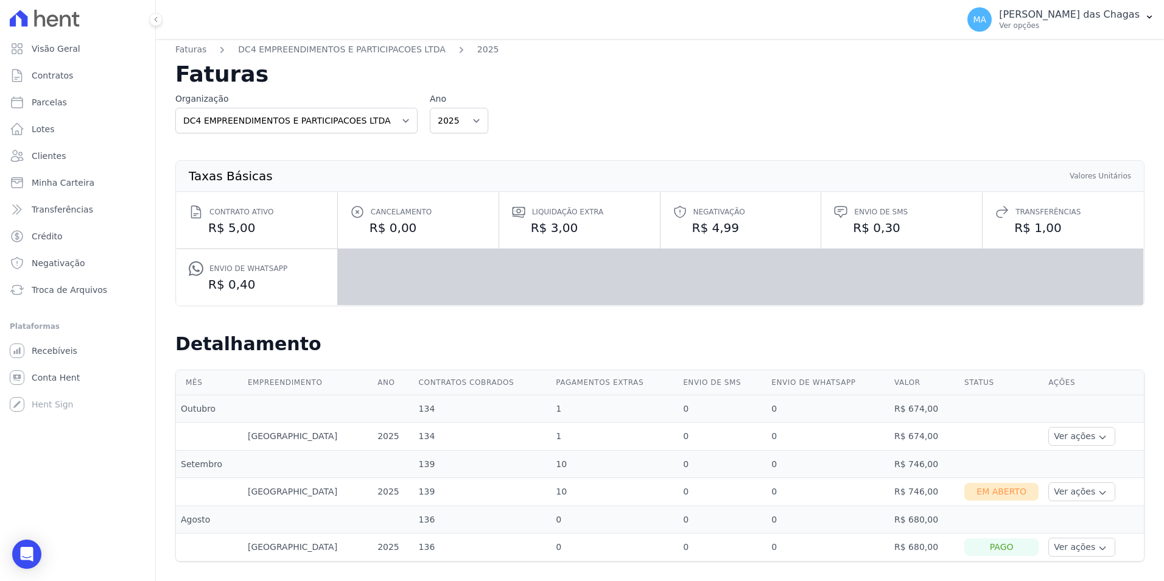
scroll to position [10, 0]
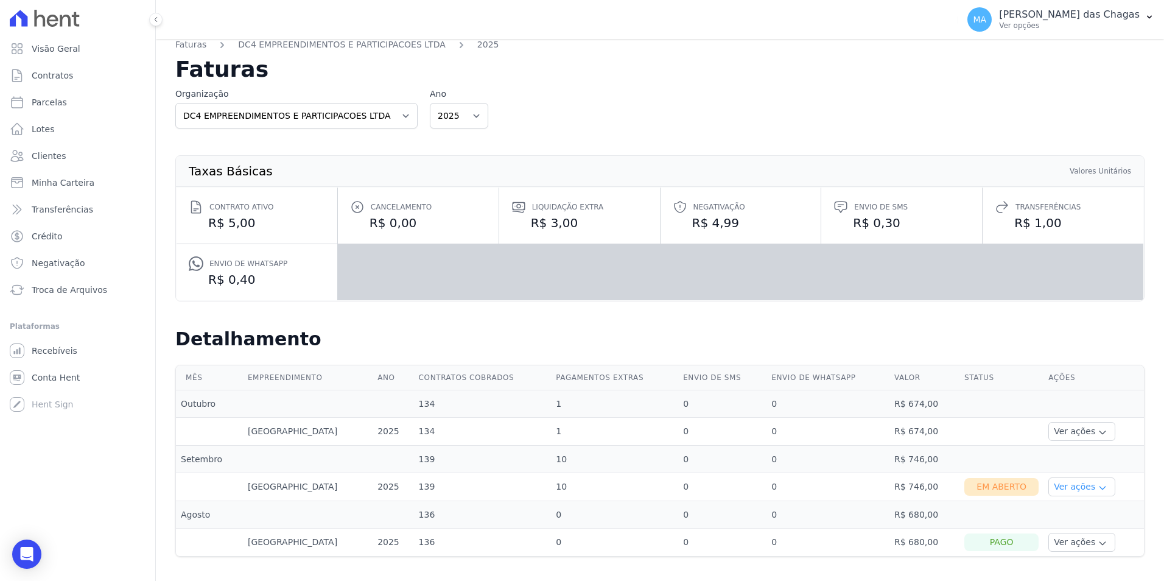
click at [1068, 495] on button "Ver ações" at bounding box center [1082, 486] width 67 height 19
click at [1067, 521] on link "Ver boleto" at bounding box center [1099, 520] width 90 height 13
click at [1068, 521] on link "Ver boleto" at bounding box center [1099, 520] width 90 height 13
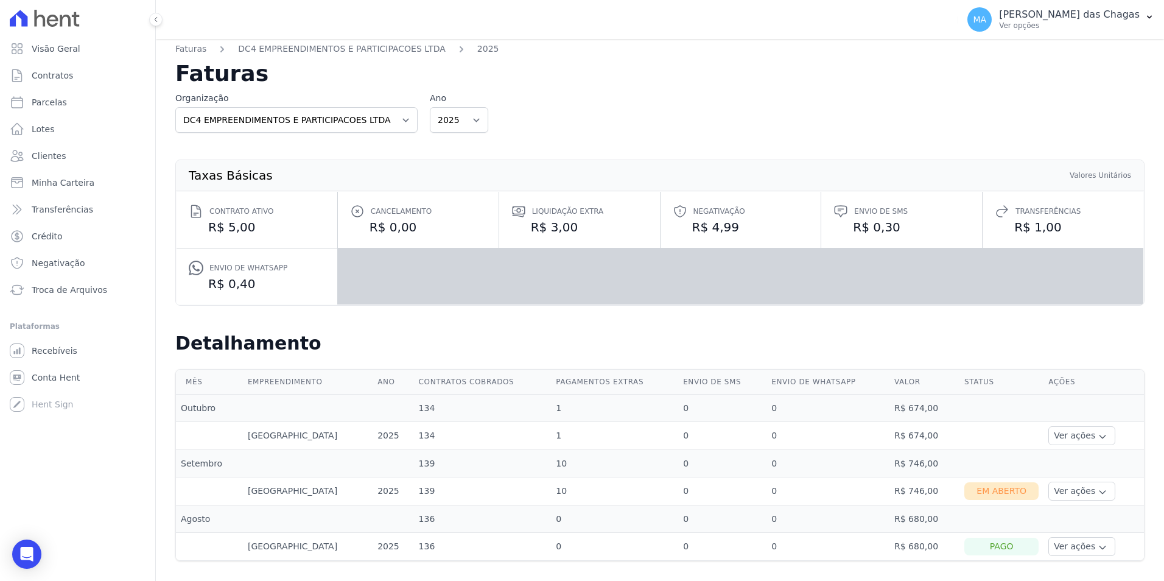
scroll to position [10, 0]
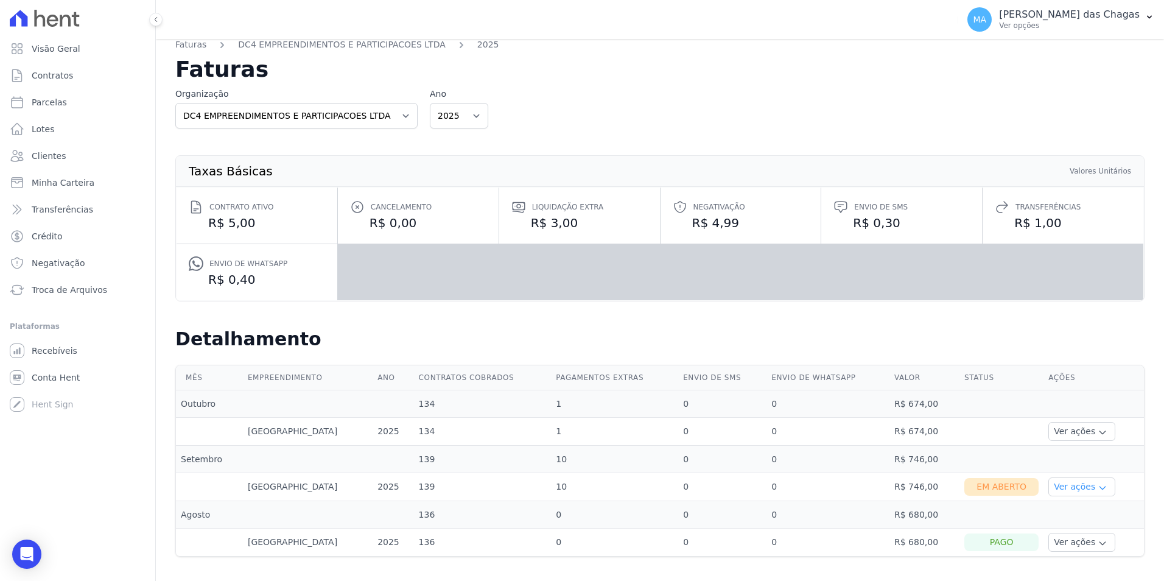
click at [1065, 485] on button "Ver ações" at bounding box center [1082, 486] width 67 height 19
click at [1081, 536] on link "Nota fiscal eletrônica" at bounding box center [1099, 535] width 90 height 13
click at [30, 557] on icon "Open Intercom Messenger" at bounding box center [27, 554] width 16 height 16
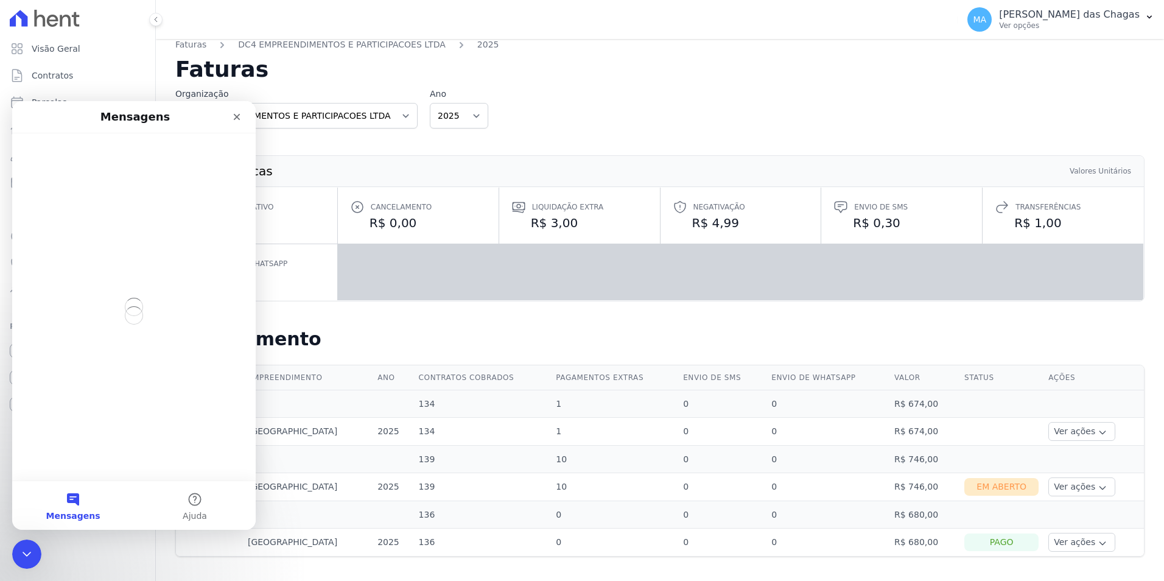
scroll to position [0, 0]
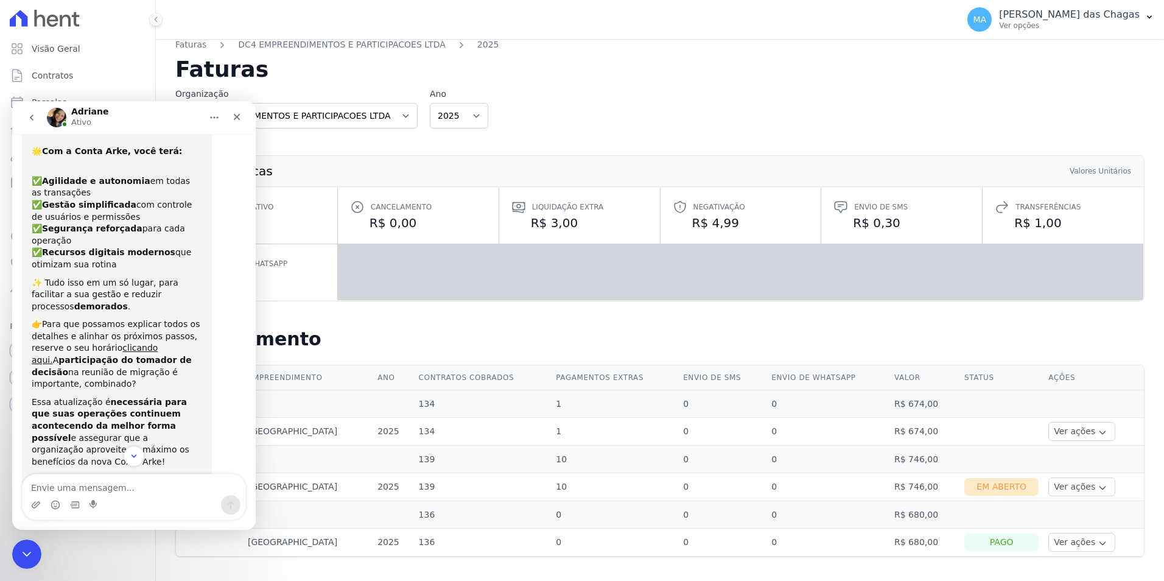
scroll to position [103, 0]
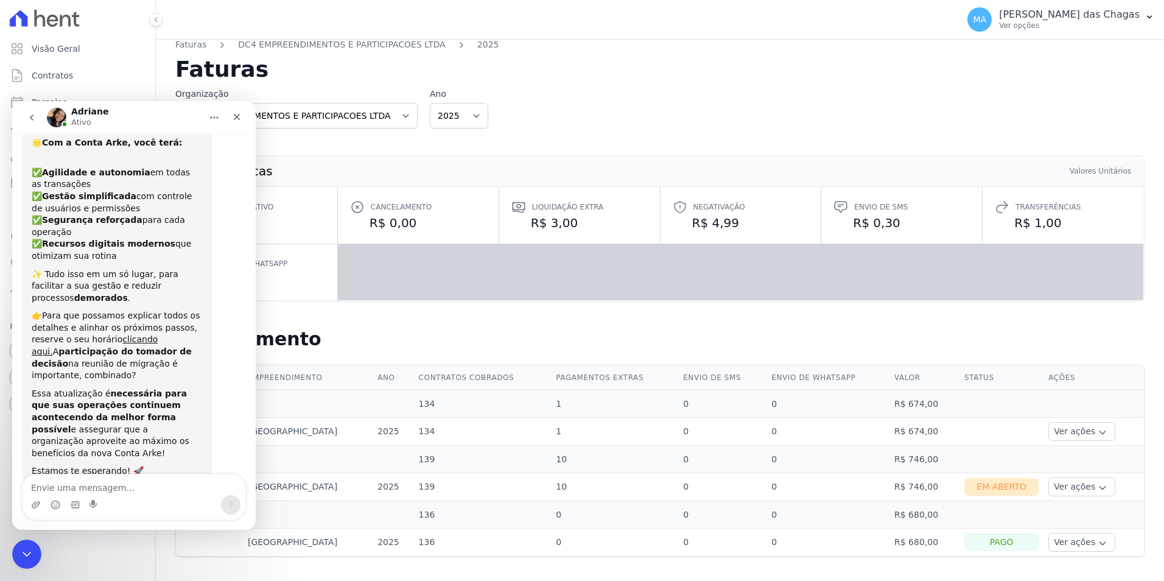
click at [37, 111] on button "go back" at bounding box center [31, 117] width 23 height 23
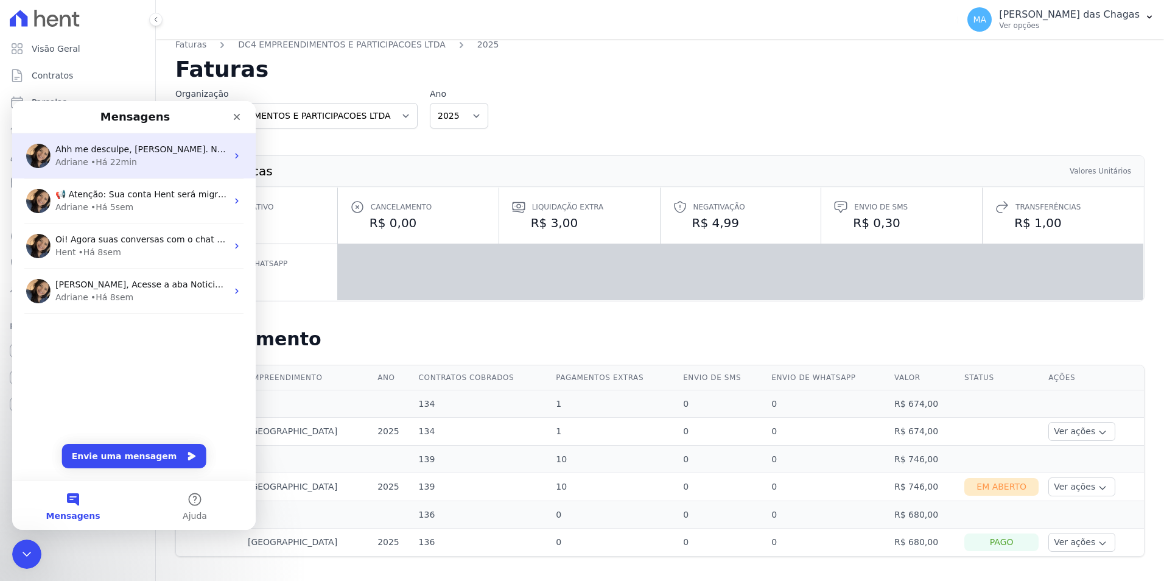
click at [159, 162] on div "Adriane • Há 22min" at bounding box center [141, 162] width 172 height 13
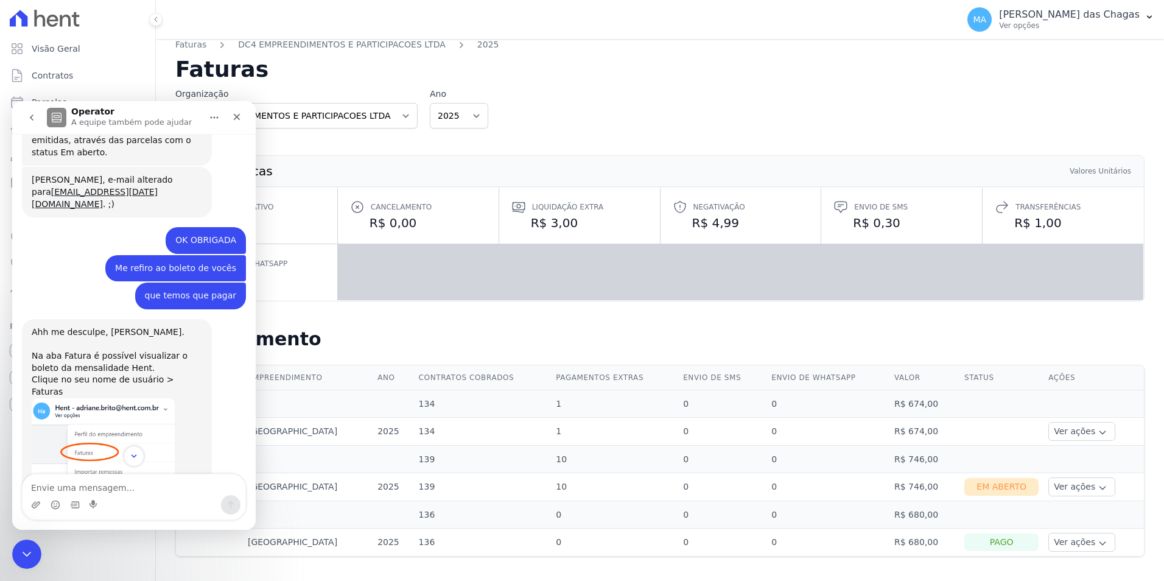
scroll to position [2078, 0]
click at [137, 492] on textarea "Envie uma mensagem..." at bounding box center [134, 484] width 223 height 21
type textarea "Obrigada!!!!"
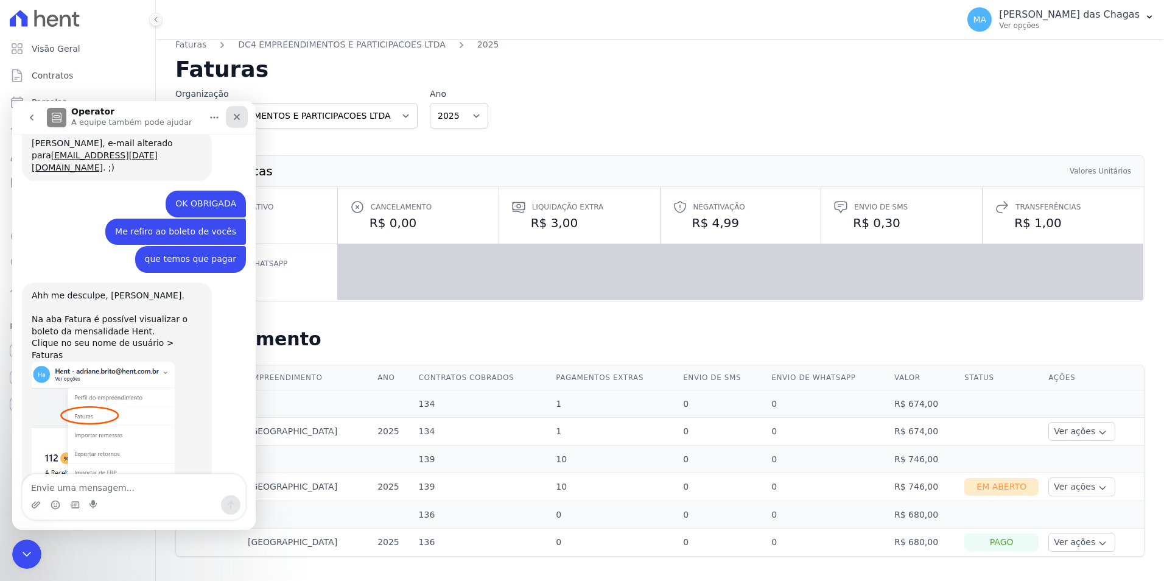
click at [233, 113] on icon "Fechar" at bounding box center [237, 117] width 10 height 10
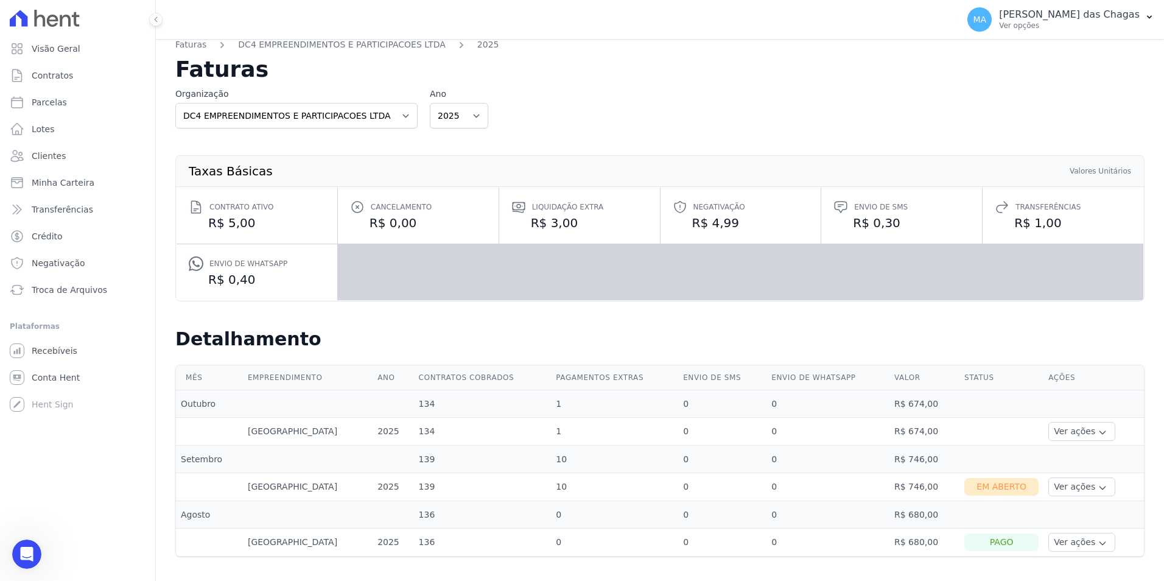
scroll to position [2161, 0]
click at [32, 549] on icon "Abertura do Messenger da Intercom" at bounding box center [25, 553] width 20 height 20
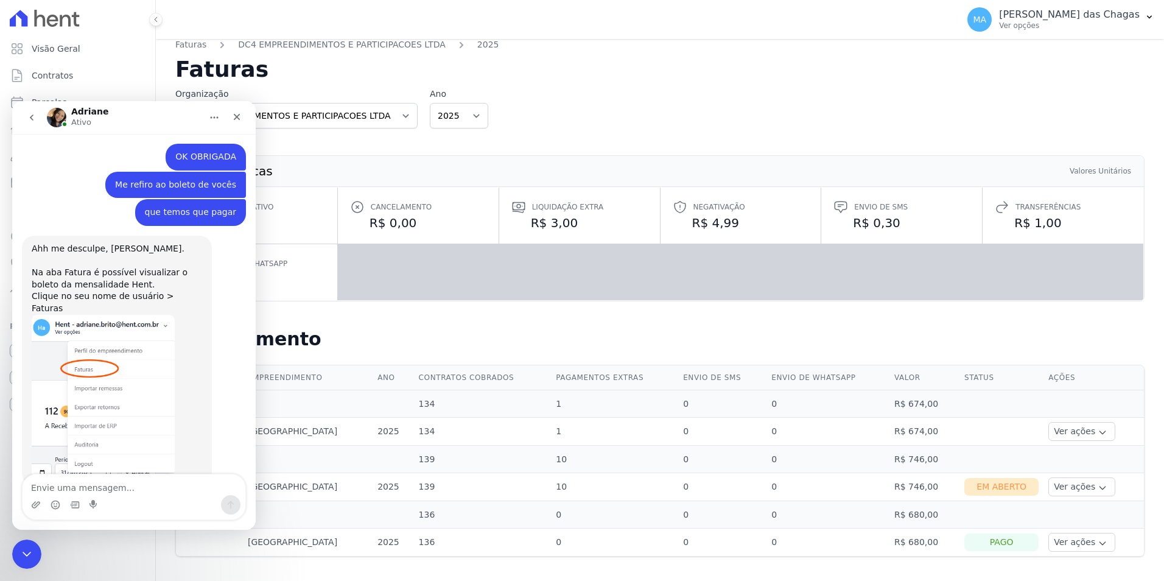
click at [133, 493] on textarea "Envie uma mensagem..." at bounding box center [134, 484] width 223 height 21
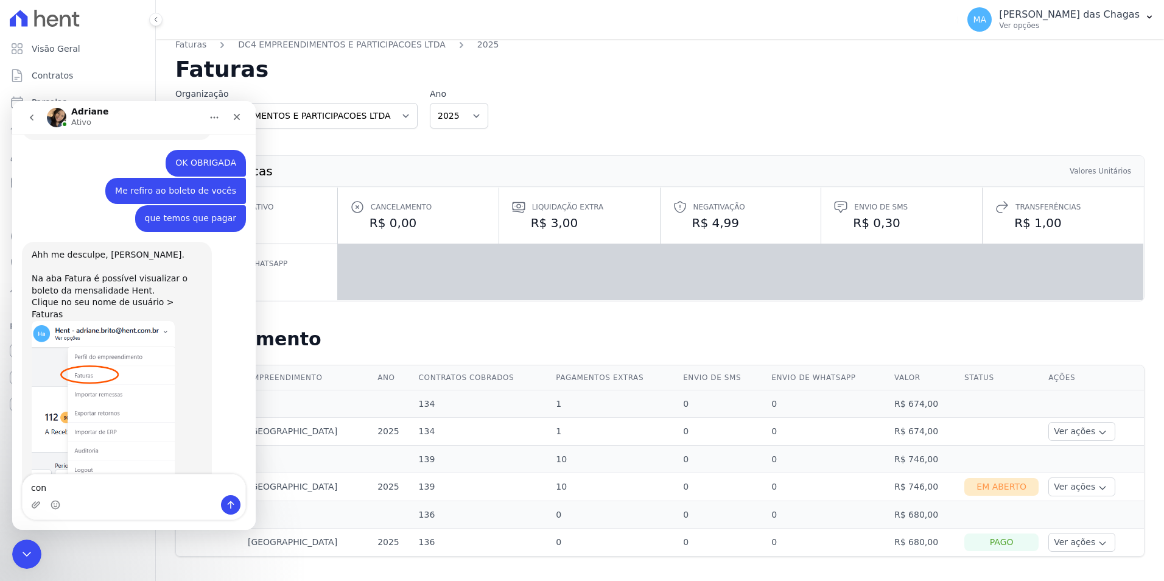
scroll to position [2150, 0]
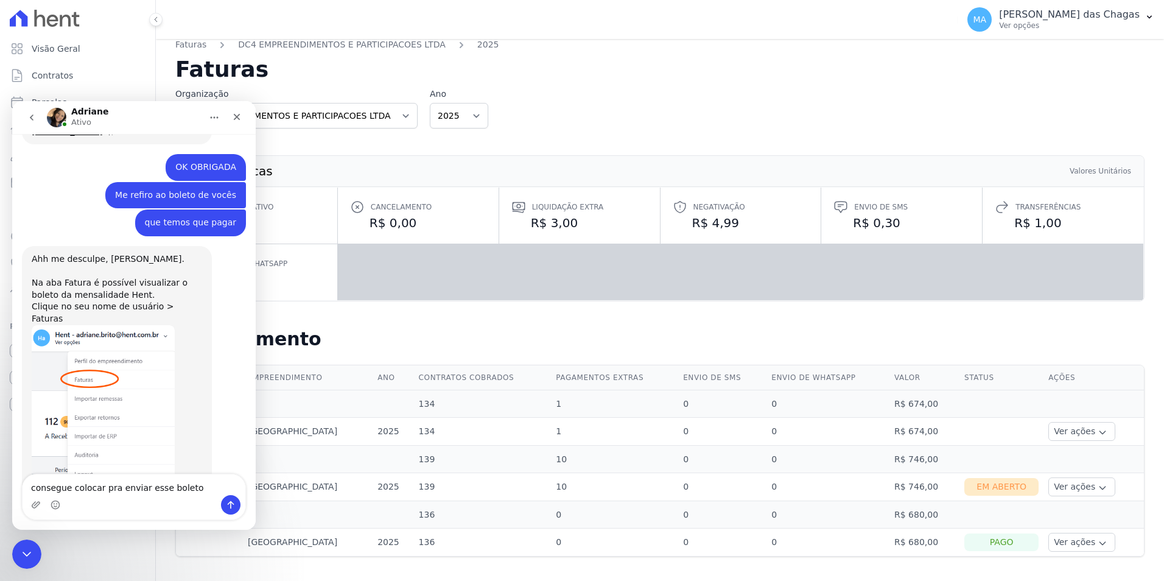
type textarea "consegue colocar pra enviar esse boleto?"
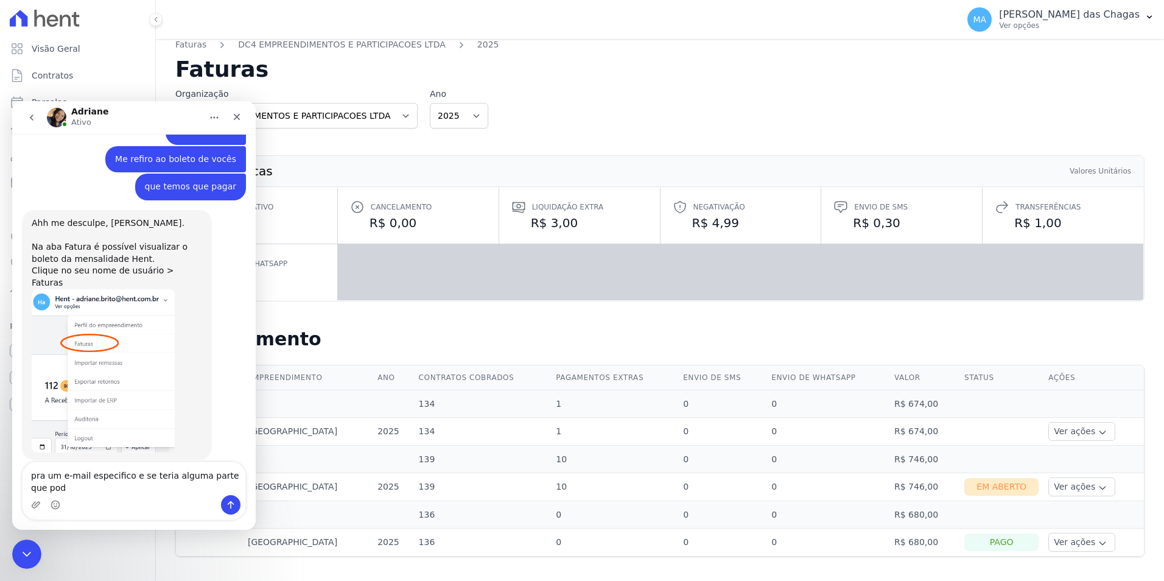
scroll to position [2198, 0]
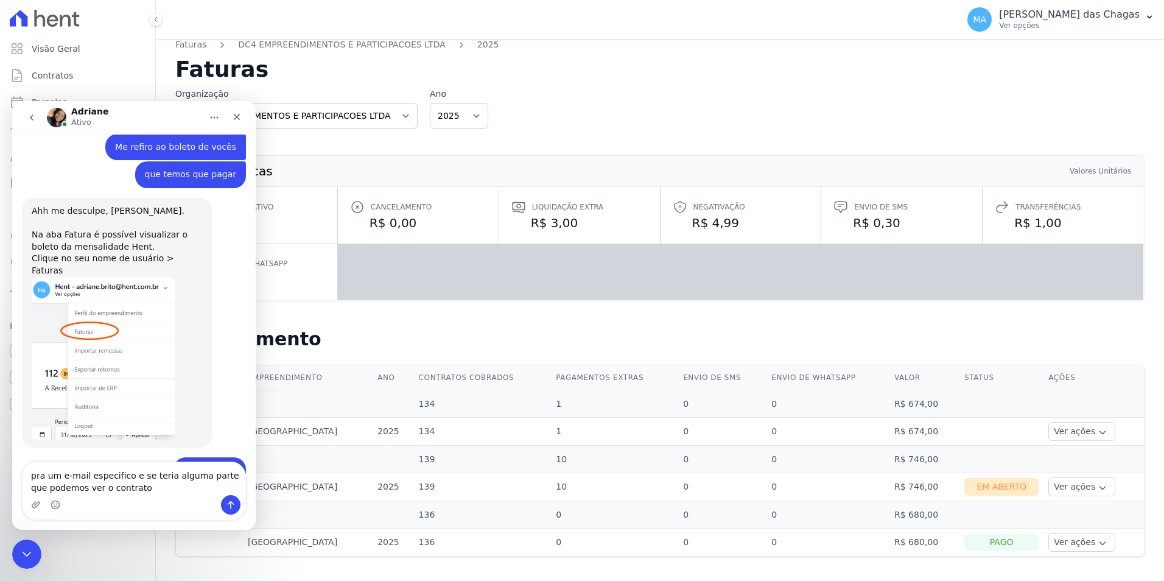
type textarea "pra um e-mail especifico e se teria alguma parte que podemos ver o contrato?"
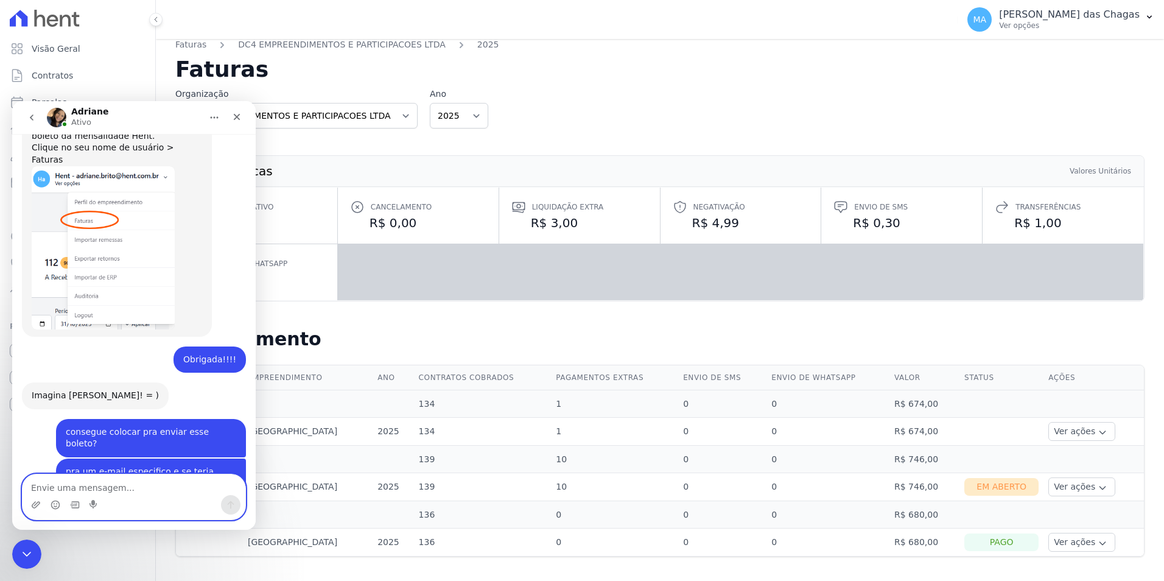
scroll to position [2314, 0]
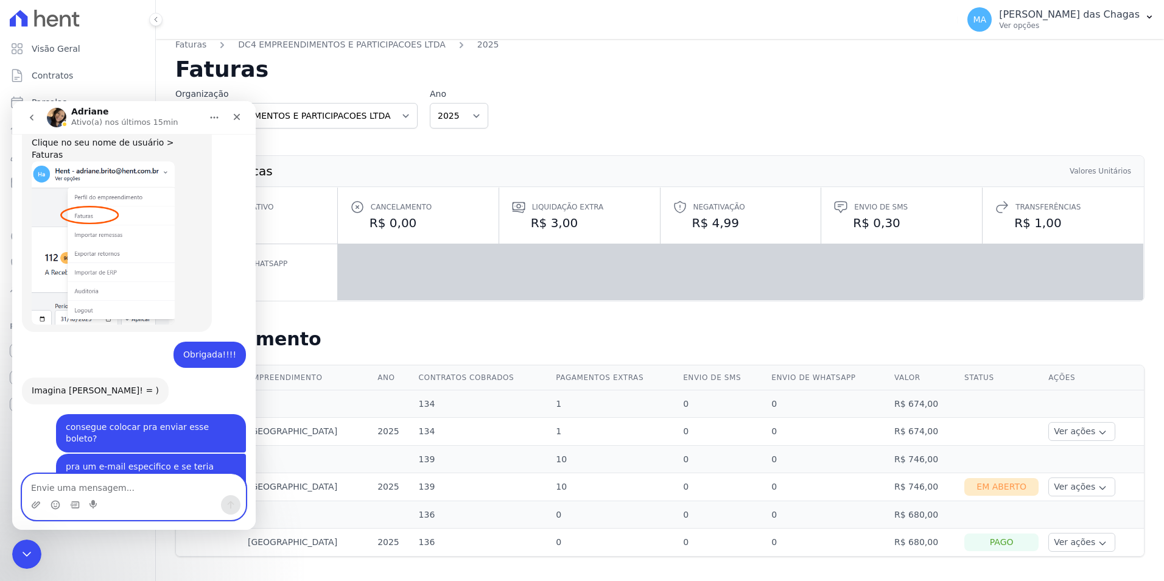
click at [104, 491] on textarea "Envie uma mensagem..." at bounding box center [134, 484] width 223 height 21
paste textarea "[EMAIL_ADDRESS][DATE][DOMAIN_NAME]"
type textarea "Preciso que altere para este: [EMAIL_ADDRESS][DATE][DOMAIN_NAME]"
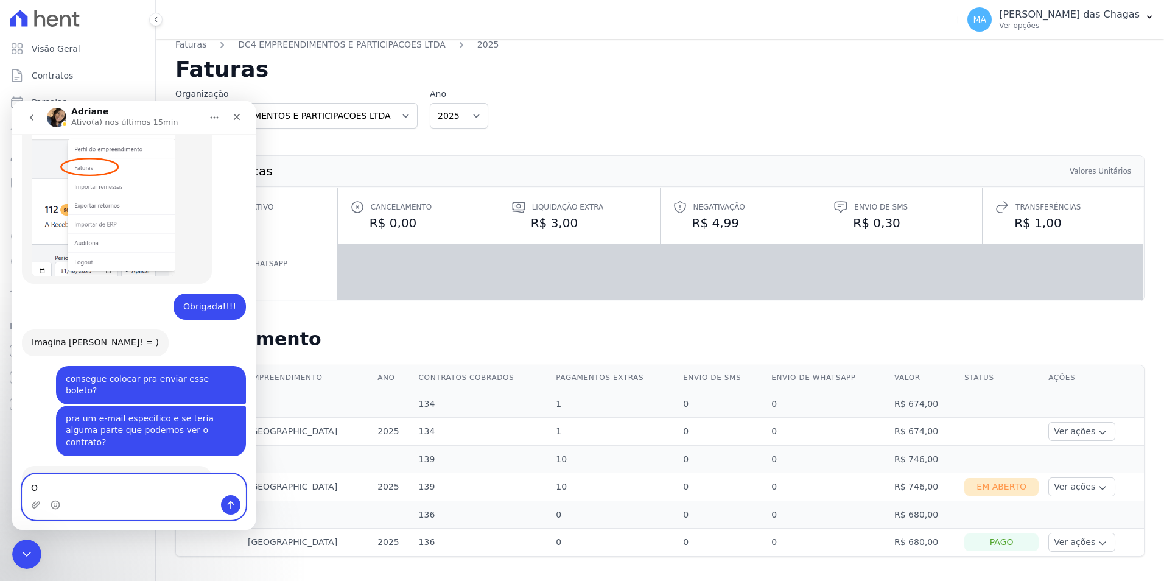
type textarea "O"
type textarea "v"
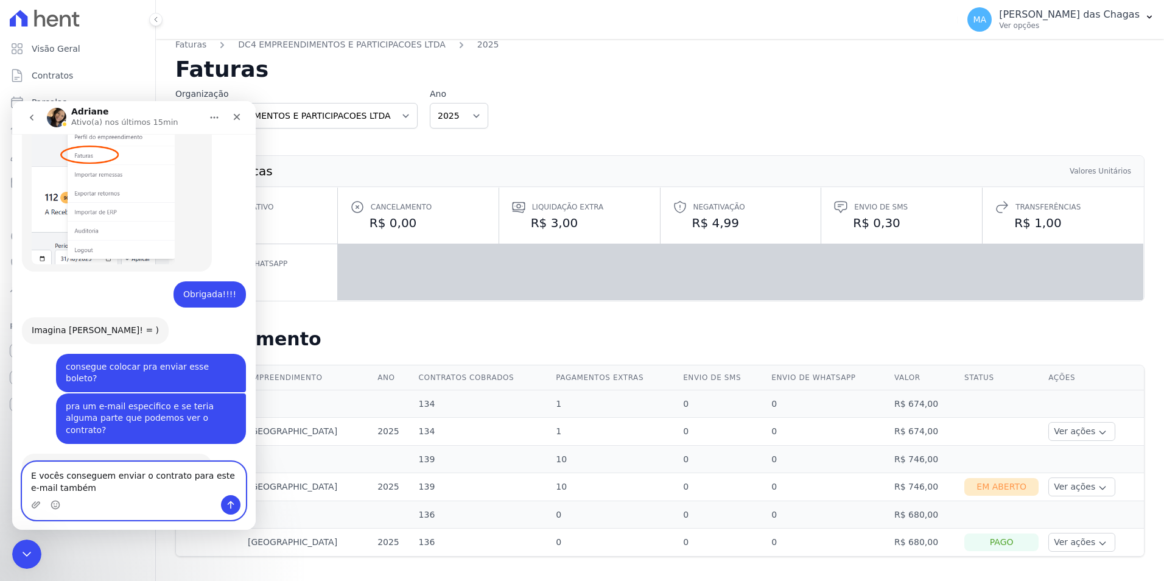
type textarea "E vocês conseguem enviar o contrato para este e-mail também?"
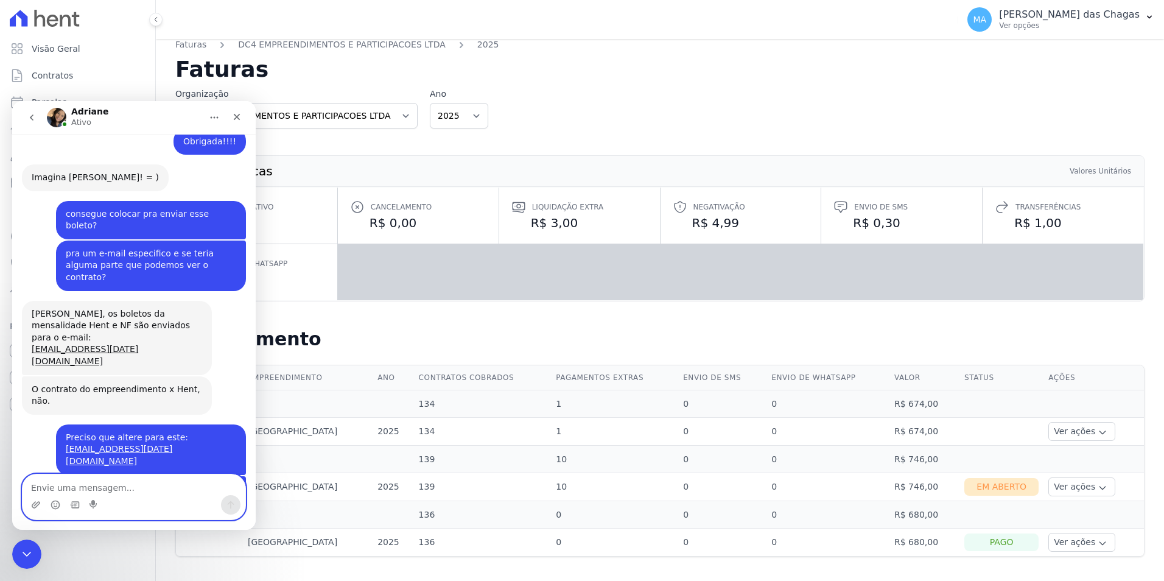
scroll to position [2480, 0]
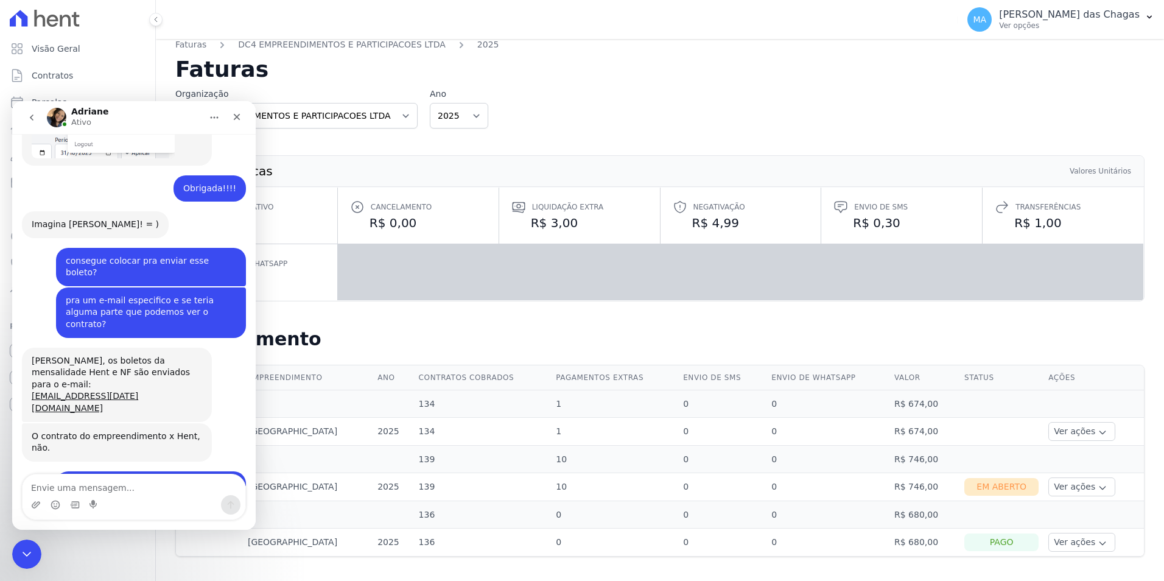
drag, startPoint x: 142, startPoint y: 438, endPoint x: 30, endPoint y: 413, distance: 114.7
drag, startPoint x: 30, startPoint y: 413, endPoint x: 166, endPoint y: 439, distance: 138.2
drag, startPoint x: 51, startPoint y: 424, endPoint x: 124, endPoint y: 425, distance: 73.1
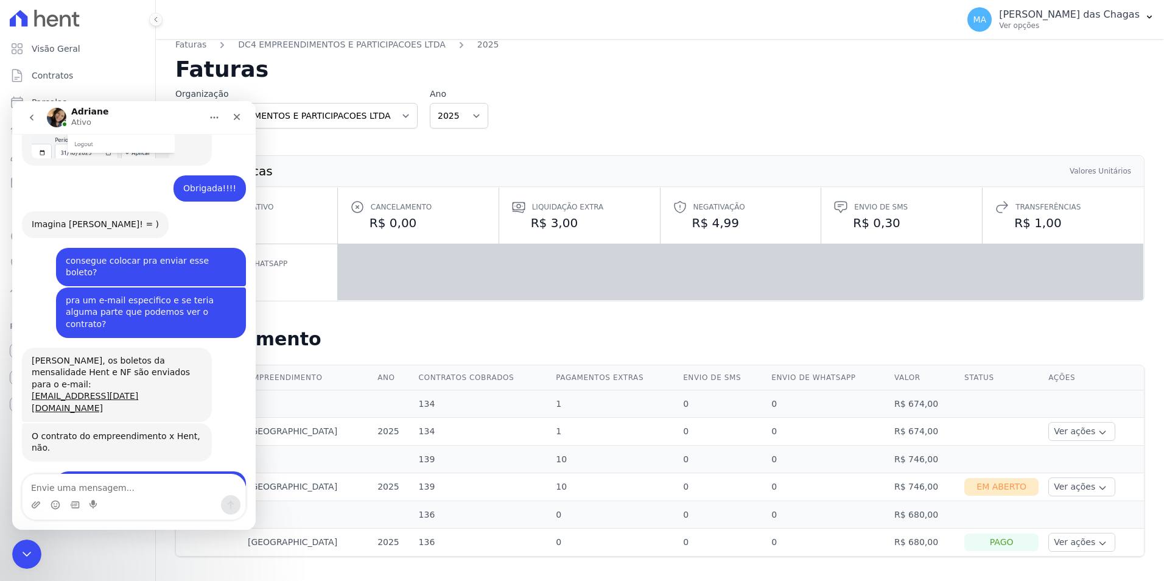
copy link "[EMAIL_ADDRESS][DOMAIN_NAME]"
drag, startPoint x: 146, startPoint y: 439, endPoint x: 28, endPoint y: 440, distance: 118.1
copy link "[EMAIL_ADDRESS][DOMAIN_NAME]"
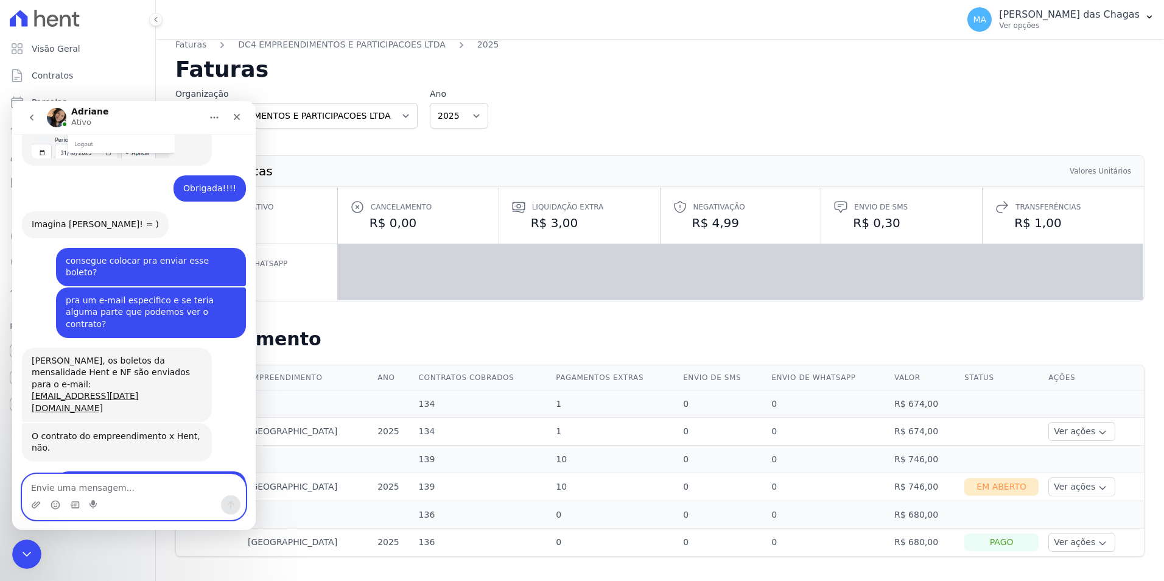
click at [153, 485] on textarea "Envie uma mensagem..." at bounding box center [134, 484] width 223 height 21
type textarea "Obrigada!"
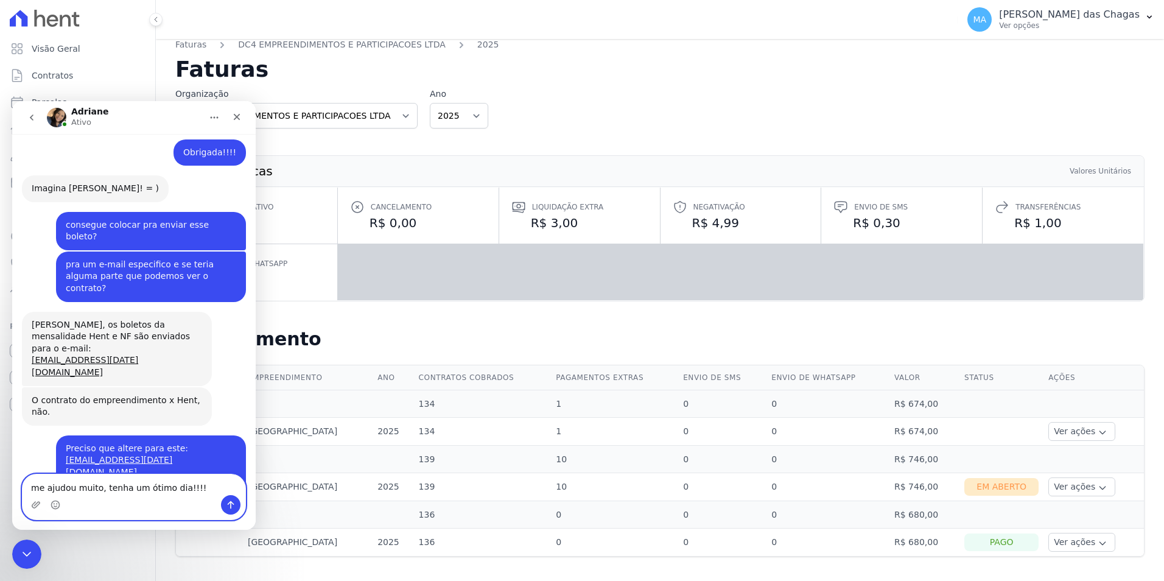
type textarea "me ajudou muito, tenha um ótimo dia!!!!!"
